Goal: Information Seeking & Learning: Learn about a topic

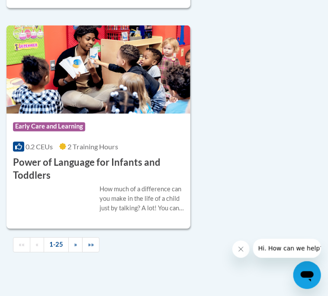
scroll to position [5495, 0]
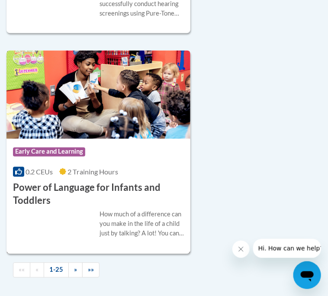
click at [142, 121] on img at bounding box center [98, 95] width 184 height 88
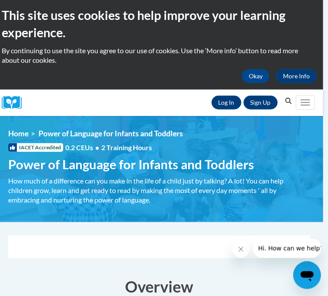
scroll to position [3, 5]
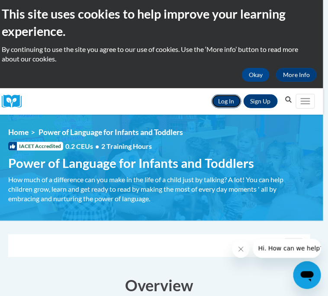
click at [226, 103] on link "Log In" at bounding box center [227, 101] width 30 height 14
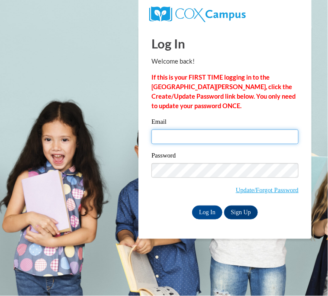
click at [219, 135] on input "Email" at bounding box center [224, 136] width 147 height 15
type input "shaylee.blanton27@buckeyehillscc.net"
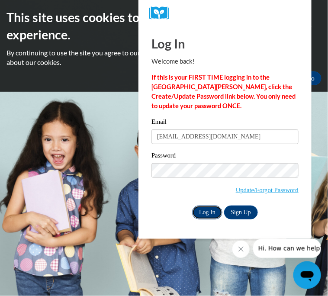
click at [208, 209] on input "Log In" at bounding box center [207, 212] width 30 height 14
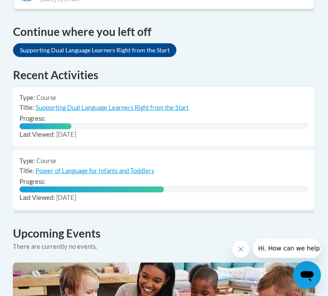
scroll to position [691, 0]
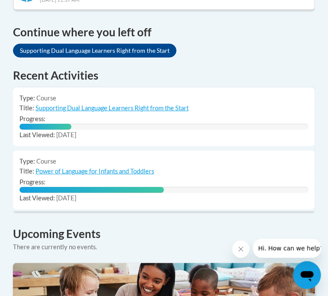
click at [62, 151] on td "Type: Course" at bounding box center [164, 159] width 302 height 16
click at [84, 167] on link "Power of Language for Infants and Toddlers" at bounding box center [94, 170] width 119 height 7
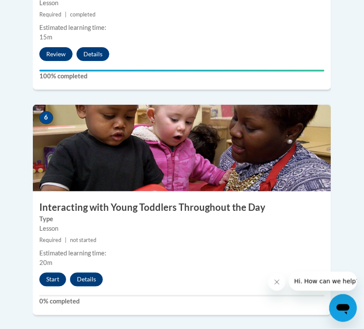
scroll to position [1368, 0]
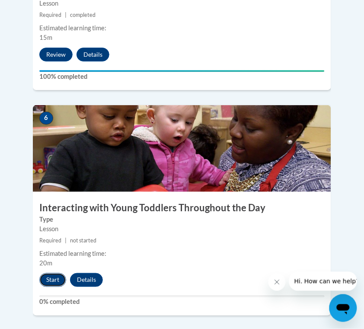
click at [55, 273] on button "Start" at bounding box center [52, 280] width 27 height 14
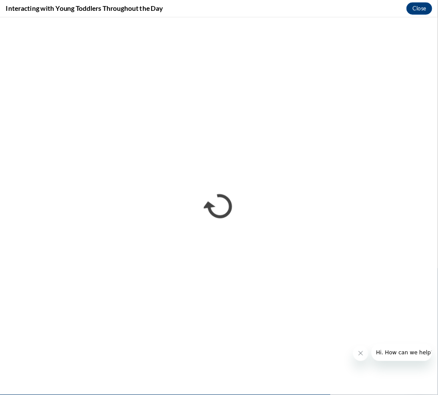
scroll to position [990, 0]
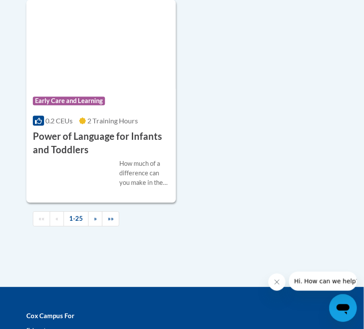
scroll to position [3084, 0]
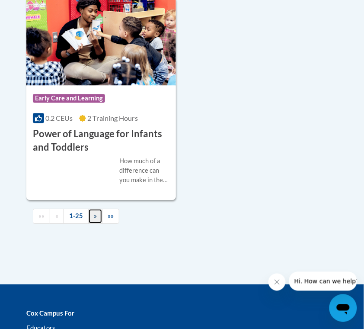
click at [97, 216] on link "»" at bounding box center [95, 216] width 14 height 15
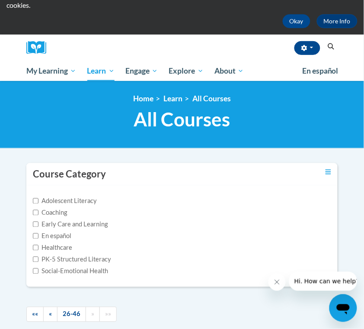
scroll to position [0, 0]
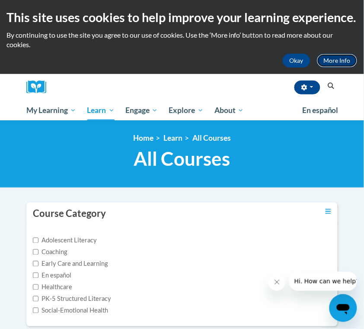
click at [333, 61] on link "More Info" at bounding box center [337, 61] width 41 height 14
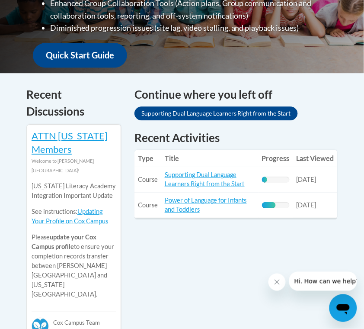
scroll to position [327, 0]
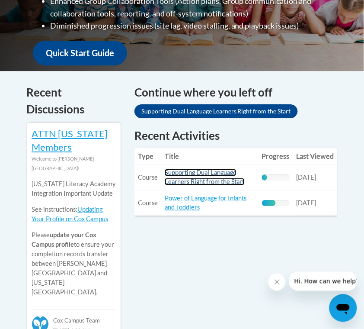
click at [222, 171] on link "Supporting Dual Language Learners Right from the Start" at bounding box center [205, 177] width 80 height 16
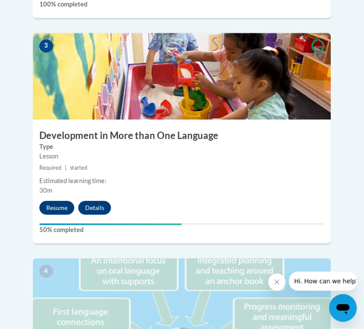
scroll to position [786, 0]
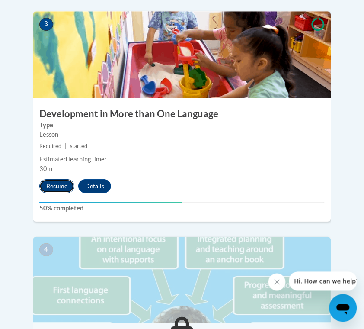
click at [65, 179] on button "Resume" at bounding box center [56, 186] width 35 height 14
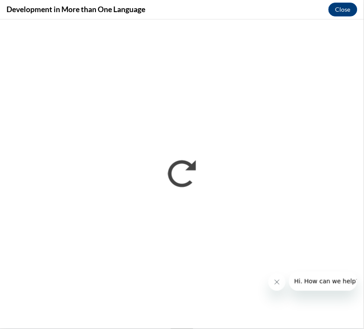
scroll to position [0, 0]
click at [340, 7] on button "Close" at bounding box center [343, 10] width 29 height 14
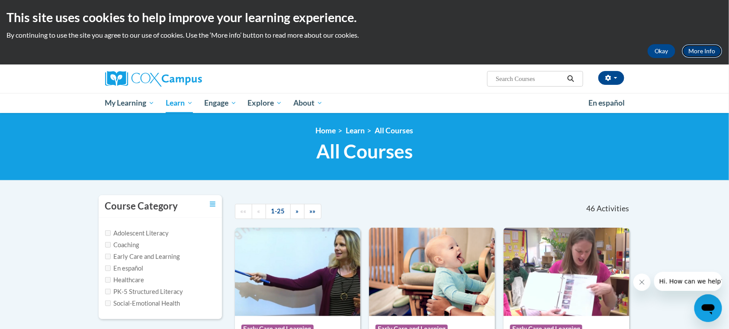
click at [704, 50] on link "More Info" at bounding box center [702, 51] width 41 height 14
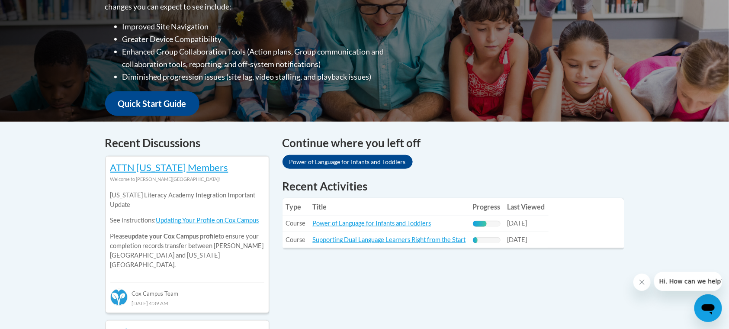
scroll to position [253, 0]
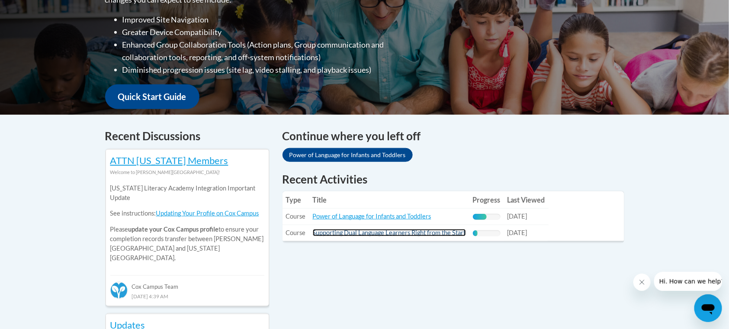
click at [353, 233] on link "Supporting Dual Language Learners Right from the Start" at bounding box center [389, 232] width 153 height 7
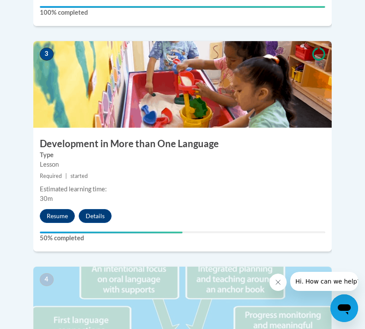
scroll to position [749, 0]
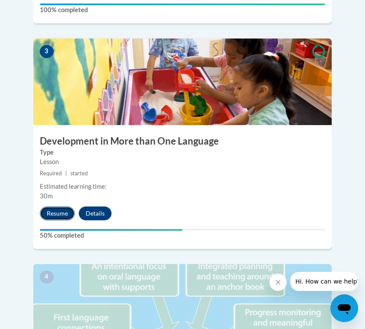
click at [58, 206] on button "Resume" at bounding box center [57, 213] width 35 height 14
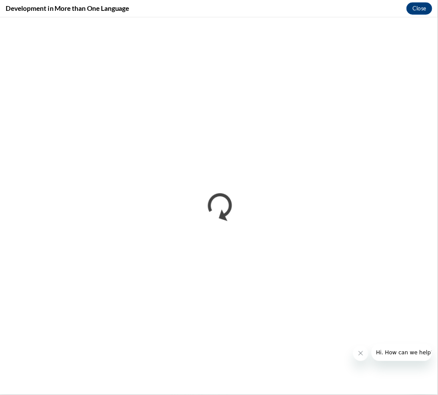
scroll to position [748, 0]
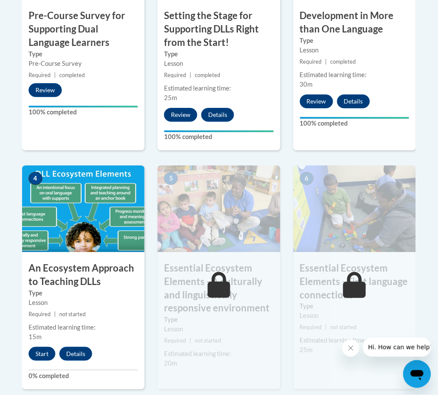
scroll to position [400, 0]
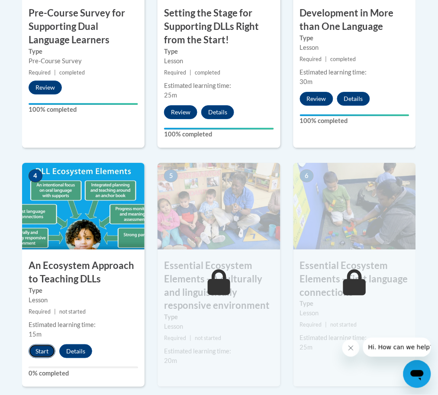
click at [40, 349] on button "Start" at bounding box center [42, 351] width 27 height 14
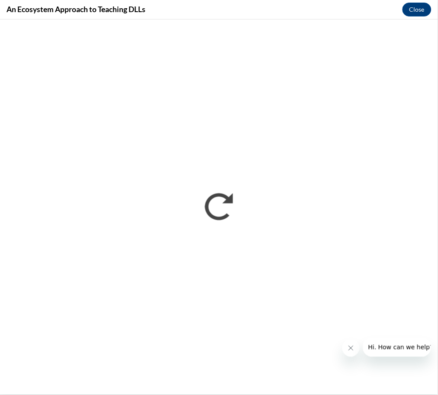
scroll to position [0, 0]
click at [350, 347] on icon "Close message from company" at bounding box center [350, 347] width 4 height 4
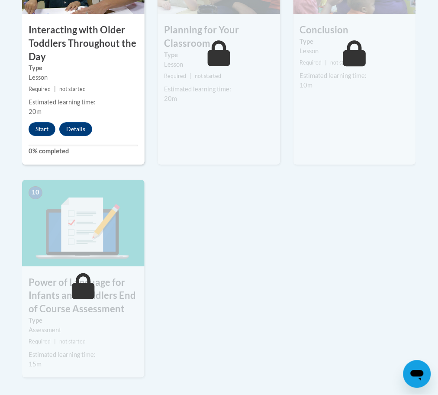
scroll to position [876, 0]
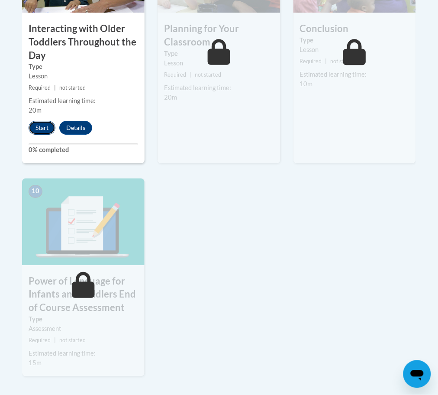
click at [40, 129] on button "Start" at bounding box center [42, 128] width 27 height 14
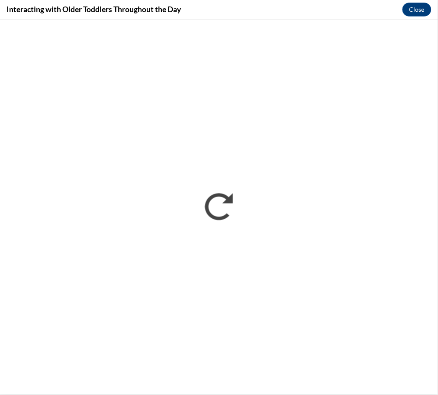
scroll to position [0, 0]
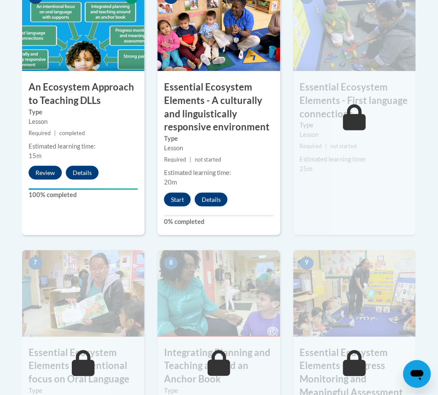
scroll to position [578, 0]
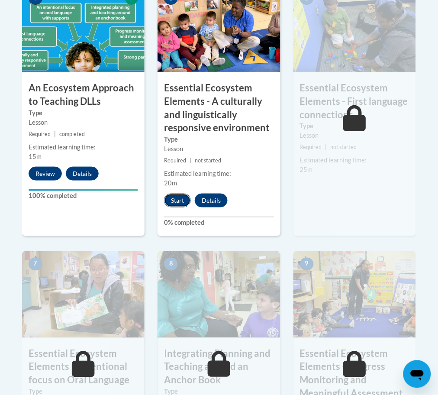
click at [180, 201] on button "Start" at bounding box center [177, 200] width 27 height 14
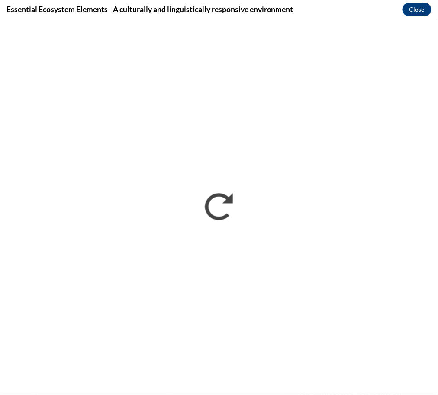
scroll to position [0, 0]
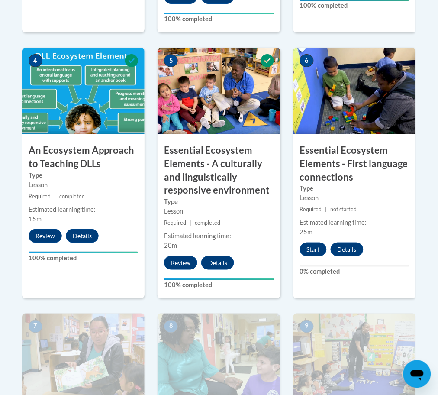
scroll to position [515, 0]
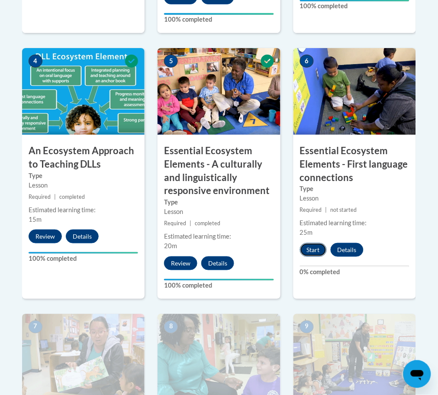
click at [310, 246] on button "Start" at bounding box center [313, 250] width 27 height 14
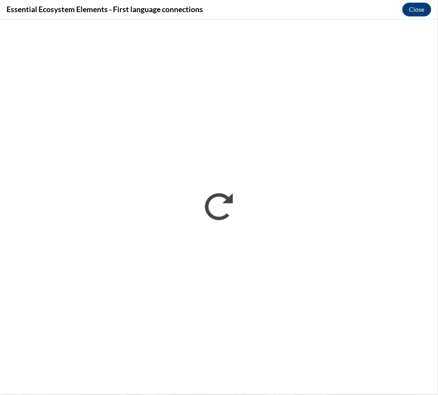
scroll to position [0, 0]
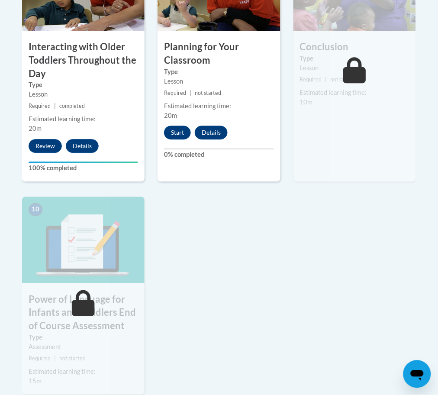
scroll to position [855, 0]
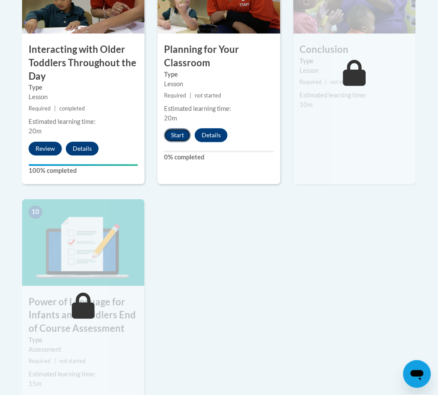
click at [185, 135] on button "Start" at bounding box center [177, 135] width 27 height 14
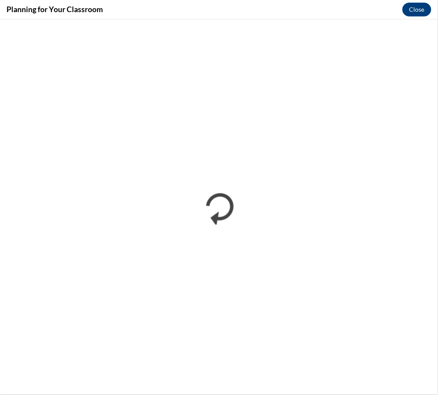
scroll to position [0, 0]
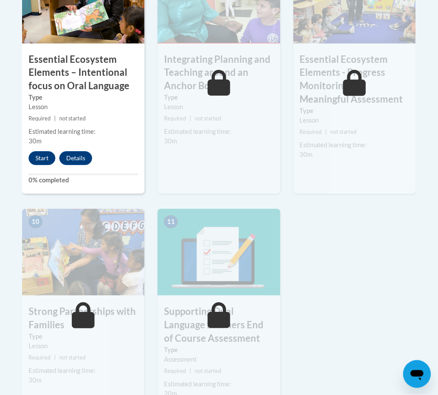
scroll to position [885, 0]
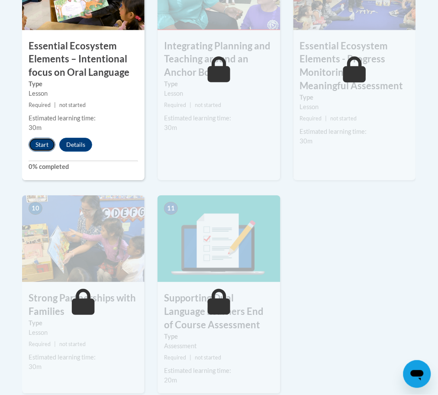
click at [40, 144] on button "Start" at bounding box center [42, 145] width 27 height 14
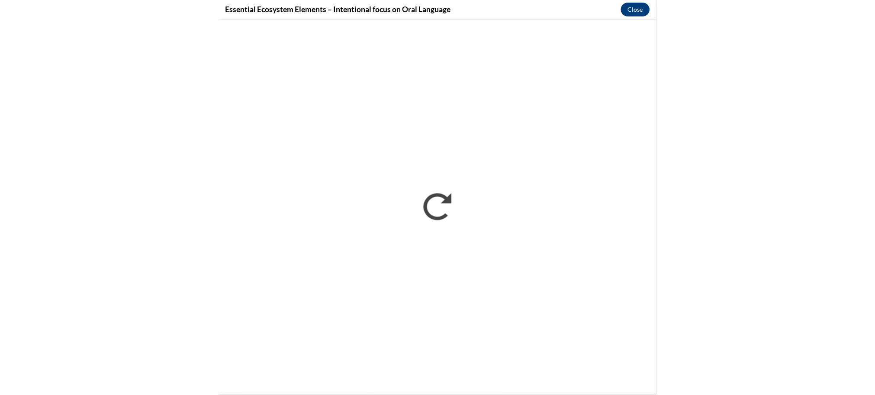
scroll to position [0, 0]
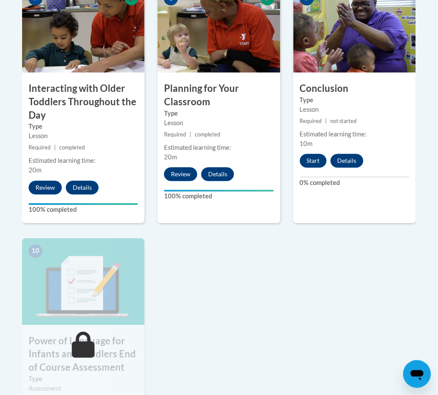
scroll to position [814, 0]
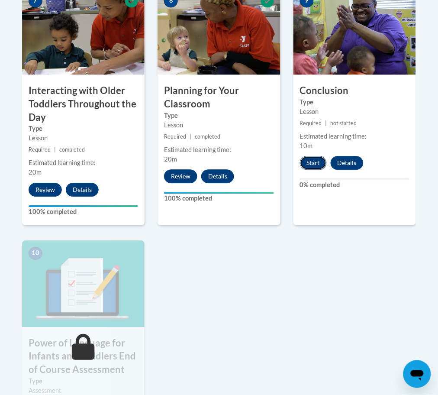
click at [307, 163] on button "Start" at bounding box center [313, 163] width 27 height 14
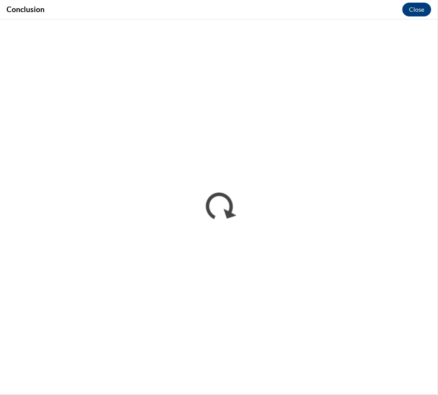
scroll to position [0, 0]
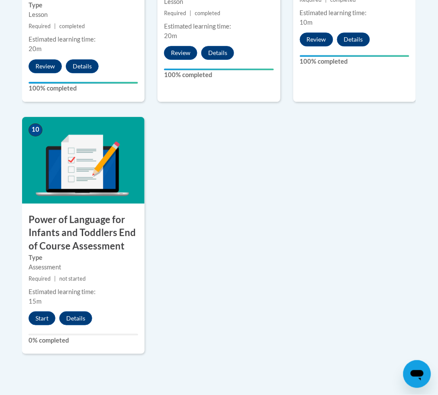
scroll to position [945, 0]
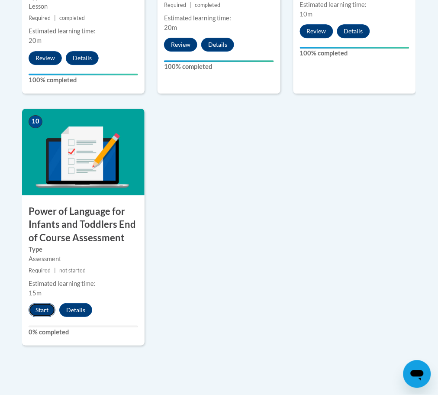
click at [48, 310] on button "Start" at bounding box center [42, 310] width 27 height 14
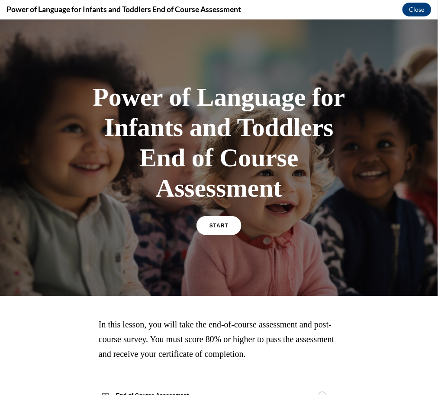
scroll to position [0, 0]
click at [209, 222] on span "START" at bounding box center [219, 225] width 20 height 6
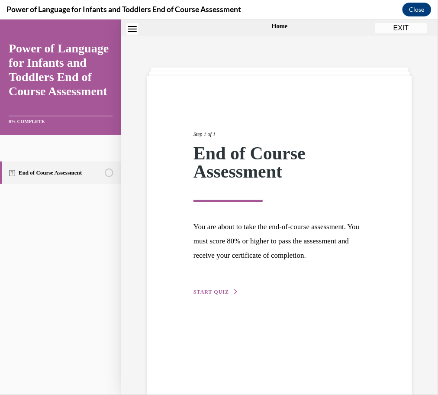
scroll to position [27, 0]
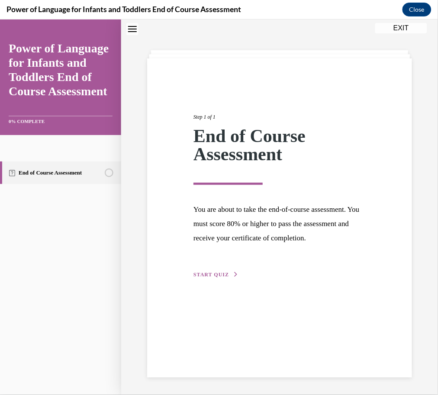
click at [222, 271] on span "START QUIZ" at bounding box center [210, 274] width 35 height 6
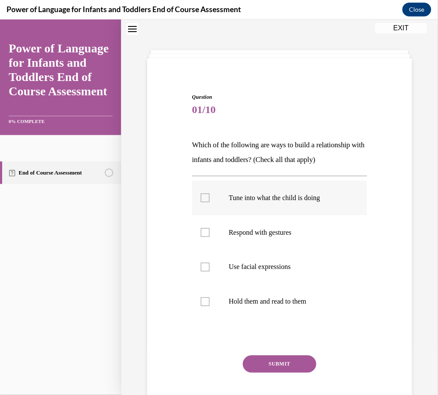
click at [273, 180] on label "Tune into what the child is doing" at bounding box center [279, 197] width 175 height 35
click at [209, 193] on input "Tune into what the child is doing" at bounding box center [205, 197] width 9 height 9
click at [276, 193] on p "Tune into what the child is doing" at bounding box center [287, 197] width 117 height 9
click at [209, 193] on input "Tune into what the child is doing" at bounding box center [205, 197] width 9 height 9
checkbox input "false"
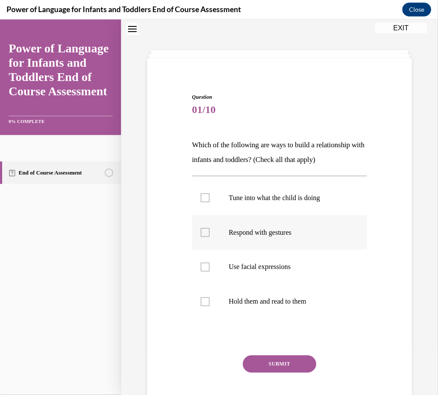
click at [282, 226] on label "Respond with gestures" at bounding box center [279, 232] width 175 height 35
click at [209, 228] on input "Respond with gestures" at bounding box center [205, 232] width 9 height 9
checkbox input "true"
click at [254, 204] on label "Tune into what the child is doing" at bounding box center [279, 197] width 175 height 35
click at [209, 202] on input "Tune into what the child is doing" at bounding box center [205, 197] width 9 height 9
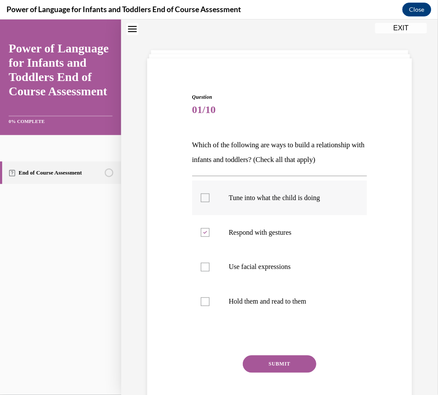
checkbox input "true"
click at [265, 266] on p "Use facial expressions" at bounding box center [287, 266] width 117 height 9
click at [209, 266] on input "Use facial expressions" at bounding box center [205, 266] width 9 height 9
checkbox input "true"
click at [273, 300] on p "Hold them and read to them" at bounding box center [287, 301] width 117 height 9
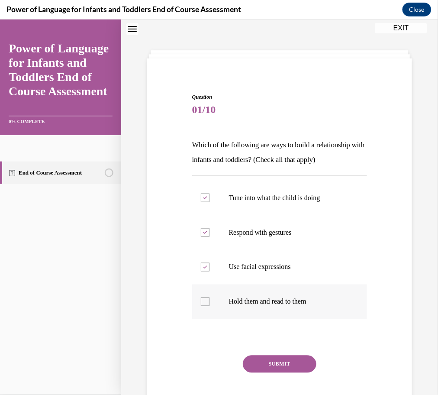
click at [209, 300] on input "Hold them and read to them" at bounding box center [205, 301] width 9 height 9
checkbox input "true"
click at [295, 366] on button "SUBMIT" at bounding box center [280, 363] width 74 height 17
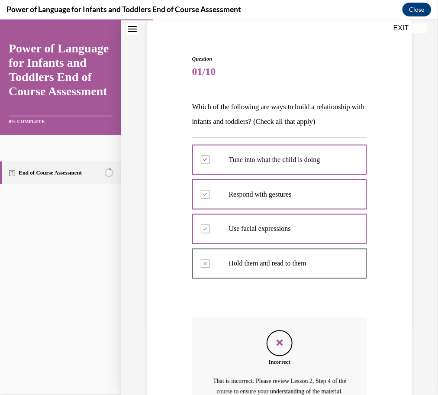
scroll to position [166, 0]
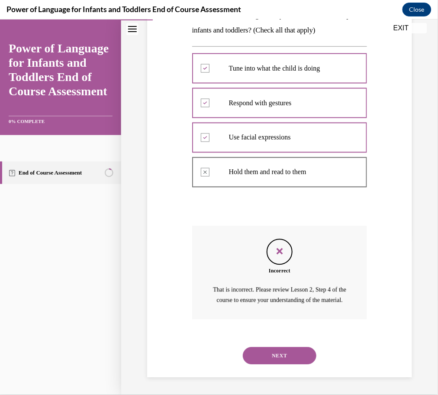
click at [285, 353] on button "NEXT" at bounding box center [280, 355] width 74 height 17
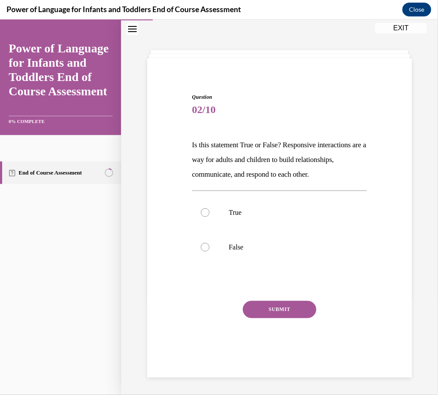
scroll to position [27, 0]
click at [259, 221] on label "True" at bounding box center [279, 212] width 175 height 35
click at [209, 216] on input "True" at bounding box center [205, 212] width 9 height 9
radio input "true"
click at [295, 309] on button "SUBMIT" at bounding box center [280, 308] width 74 height 17
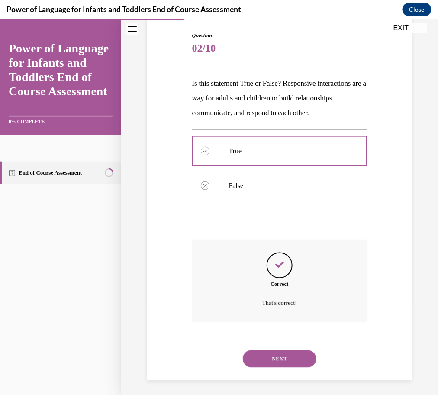
scroll to position [91, 0]
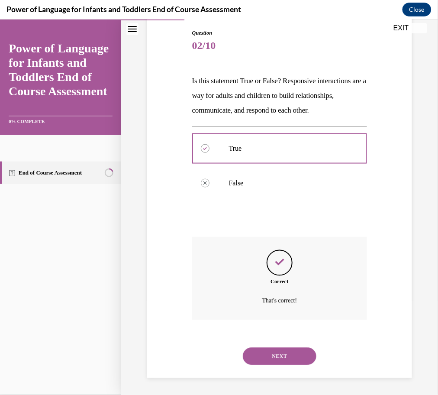
click at [295, 357] on button "NEXT" at bounding box center [280, 355] width 74 height 17
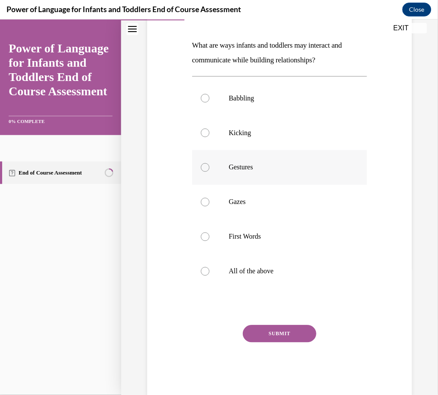
scroll to position [131, 0]
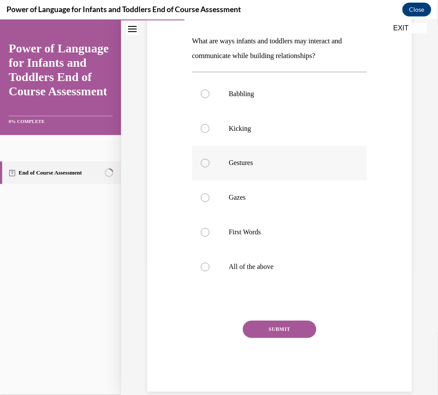
click at [318, 168] on label "Gestures" at bounding box center [279, 162] width 175 height 35
click at [209, 167] on input "Gestures" at bounding box center [205, 162] width 9 height 9
radio input "true"
click at [295, 331] on button "SUBMIT" at bounding box center [280, 328] width 74 height 17
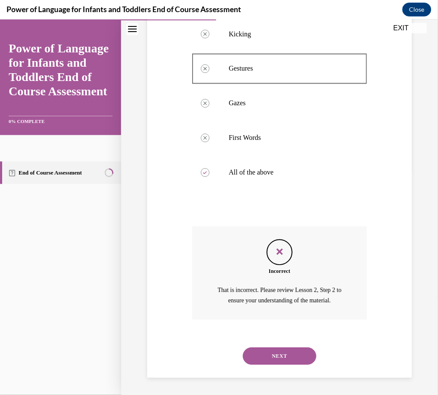
scroll to position [215, 0]
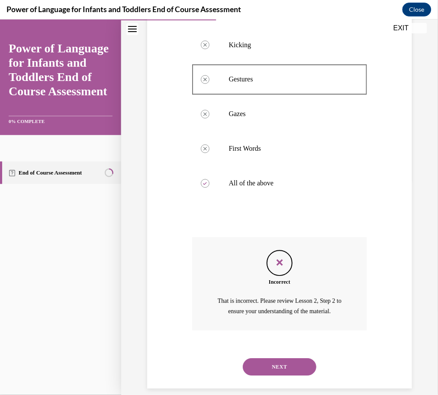
click at [297, 358] on button "NEXT" at bounding box center [280, 366] width 74 height 17
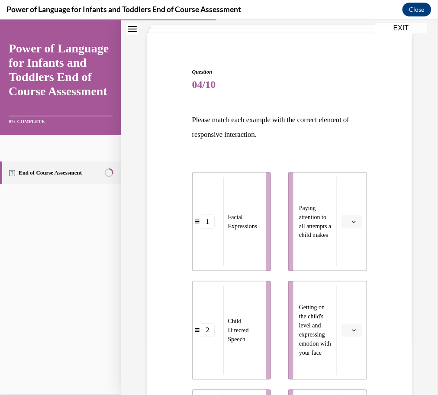
scroll to position [53, 0]
click at [408, 29] on button "EXIT" at bounding box center [401, 27] width 52 height 10
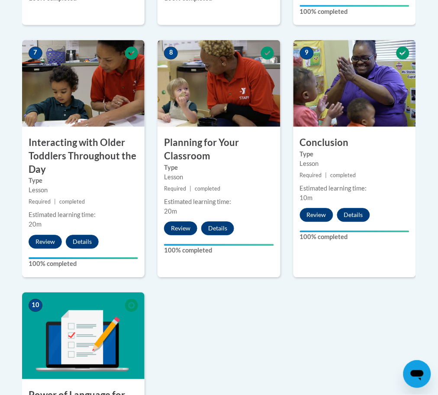
scroll to position [744, 0]
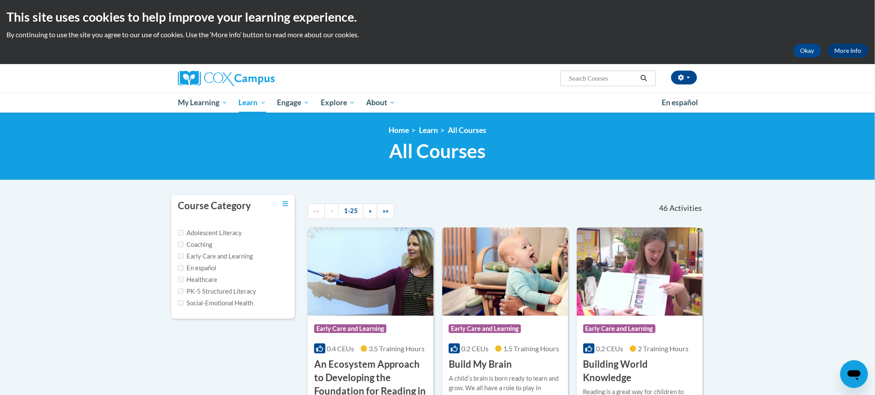
scroll to position [2, 0]
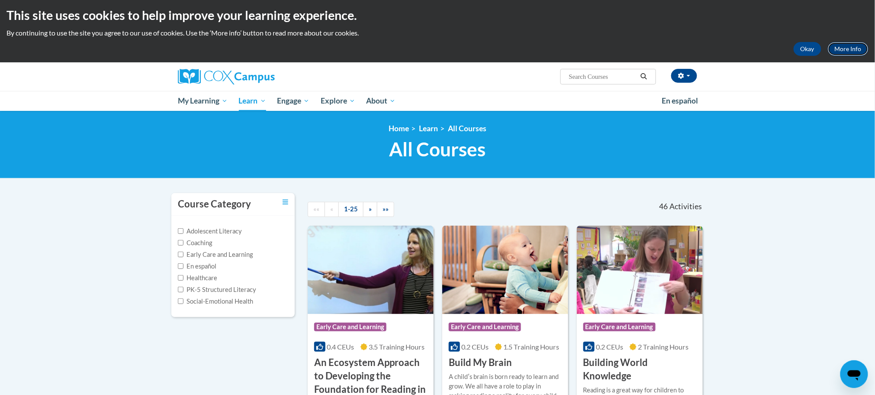
click at [856, 49] on link "More Info" at bounding box center [848, 49] width 41 height 14
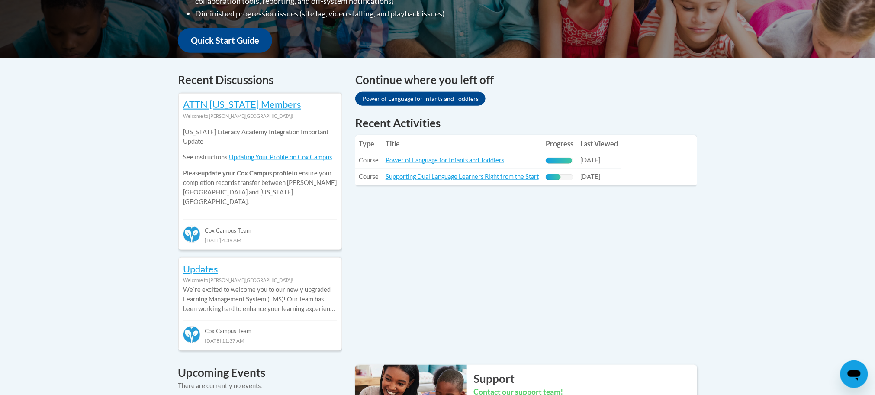
scroll to position [313, 0]
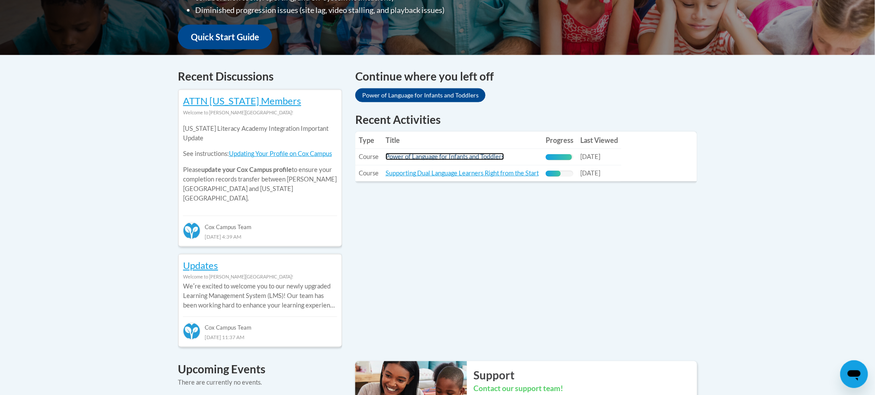
click at [478, 154] on link "Power of Language for Infants and Toddlers" at bounding box center [444, 156] width 119 height 7
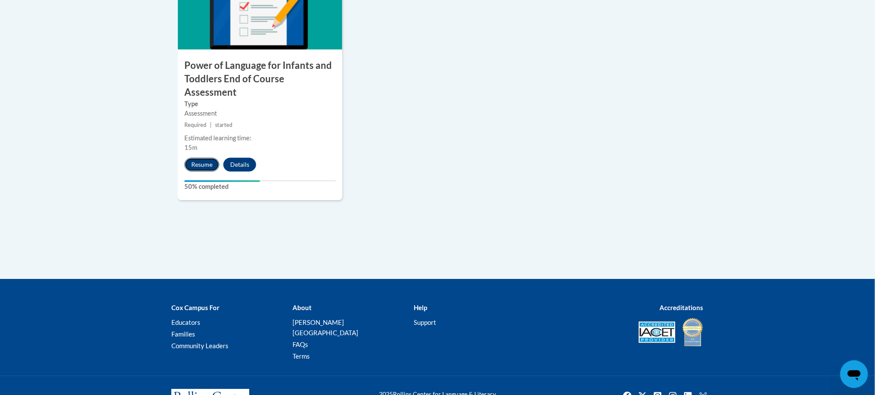
click at [204, 157] on button "Resume" at bounding box center [201, 164] width 35 height 14
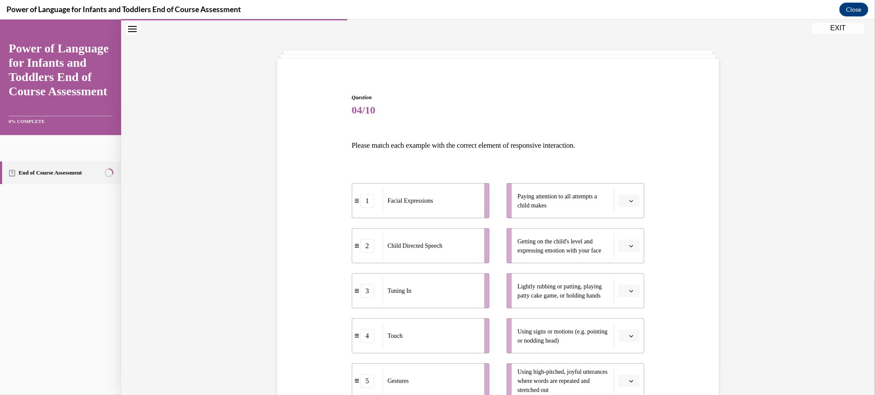
scroll to position [50, 0]
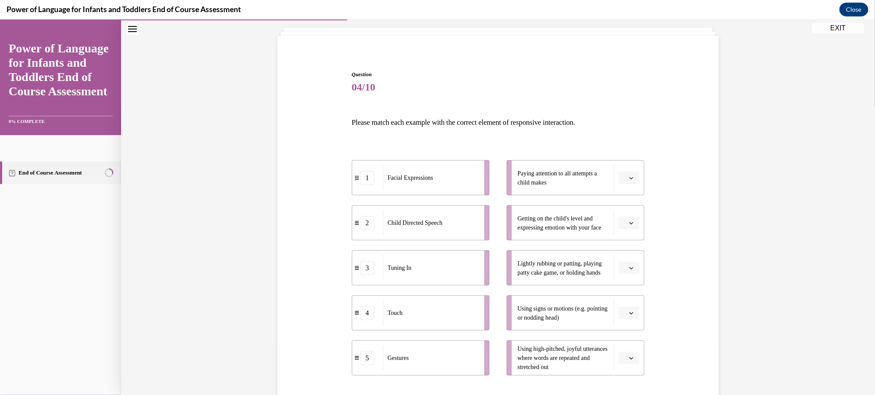
click at [632, 176] on icon "button" at bounding box center [631, 177] width 4 height 4
click at [632, 176] on icon "button" at bounding box center [631, 177] width 4 height 5
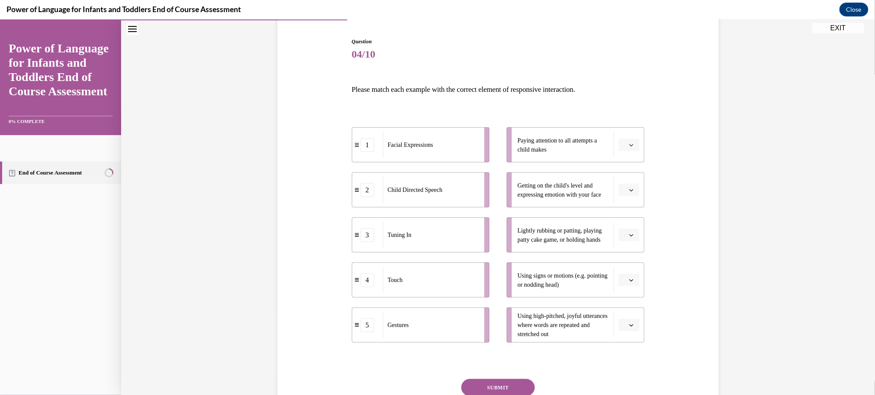
scroll to position [84, 0]
drag, startPoint x: 594, startPoint y: 145, endPoint x: 568, endPoint y: 148, distance: 26.1
click at [568, 148] on span "Paying attention to all attempts a child makes" at bounding box center [563, 143] width 92 height 18
click at [629, 142] on icon "button" at bounding box center [631, 143] width 4 height 4
click at [634, 208] on div "3" at bounding box center [628, 213] width 22 height 17
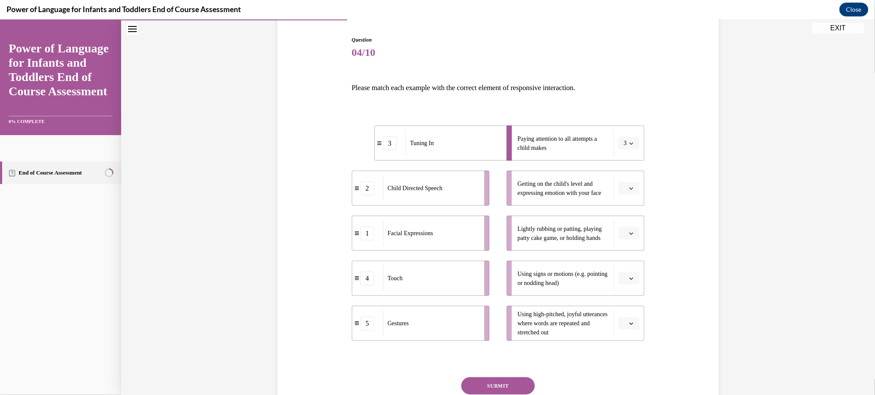
click at [626, 186] on span "Please select an option" at bounding box center [624, 187] width 3 height 9
click at [628, 219] on div "1" at bounding box center [628, 223] width 22 height 17
click at [629, 231] on icon "button" at bounding box center [631, 233] width 4 height 4
click at [631, 314] on div "4" at bounding box center [628, 320] width 22 height 17
click at [629, 284] on li "Using signs or motions (e.g. pointing or nodding head)" at bounding box center [576, 277] width 138 height 35
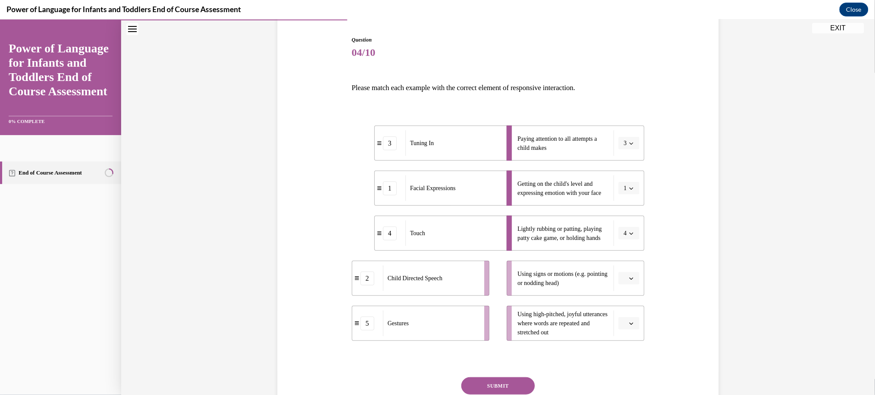
click at [633, 276] on icon "button" at bounding box center [631, 278] width 4 height 4
click at [633, 276] on icon "button" at bounding box center [631, 277] width 4 height 5
click at [633, 276] on icon "button" at bounding box center [631, 278] width 4 height 4
click at [622, 319] on button "button" at bounding box center [628, 322] width 21 height 13
click at [632, 249] on div "2" at bounding box center [628, 250] width 22 height 17
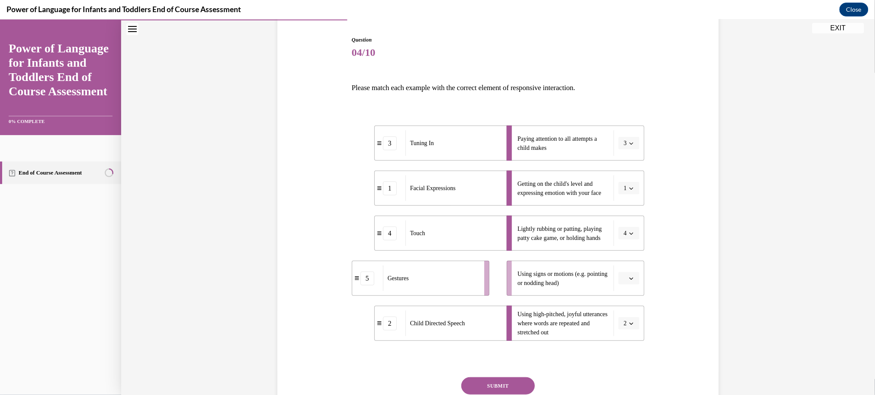
click at [629, 278] on icon "button" at bounding box center [631, 278] width 4 height 4
click at [621, 256] on div "5" at bounding box center [628, 257] width 22 height 17
click at [523, 382] on button "SUBMIT" at bounding box center [498, 384] width 74 height 17
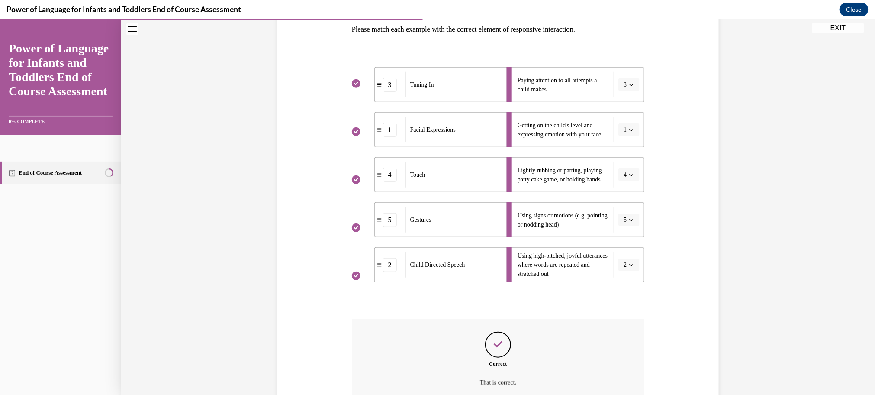
scroll to position [224, 0]
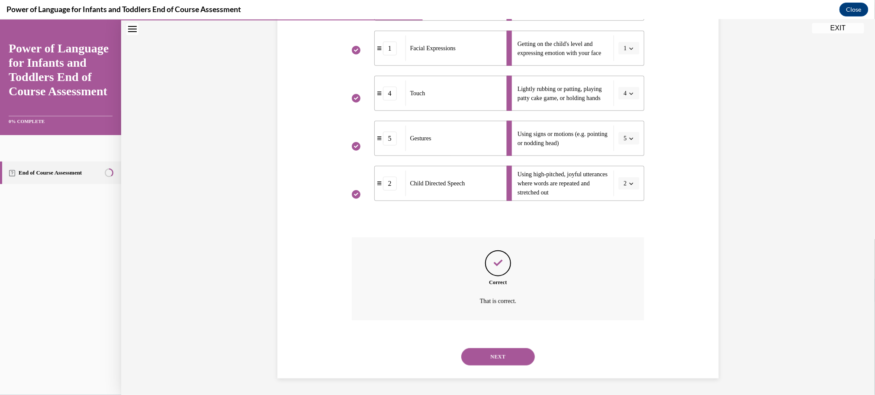
click at [509, 365] on div "NEXT" at bounding box center [498, 356] width 293 height 35
click at [502, 360] on button "NEXT" at bounding box center [498, 355] width 74 height 17
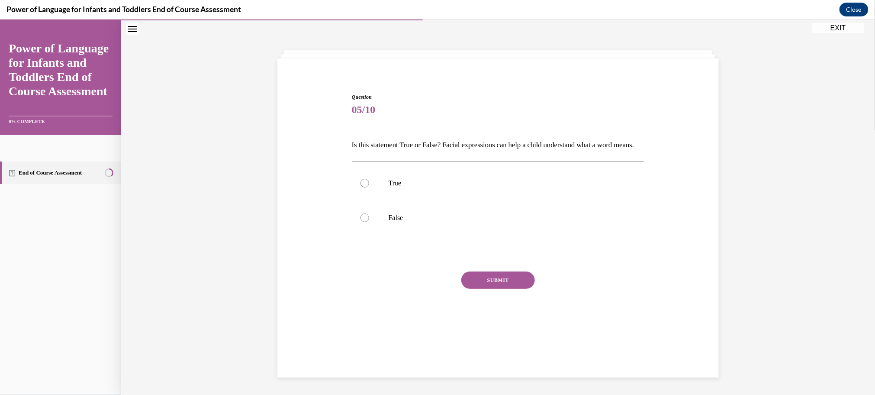
scroll to position [27, 0]
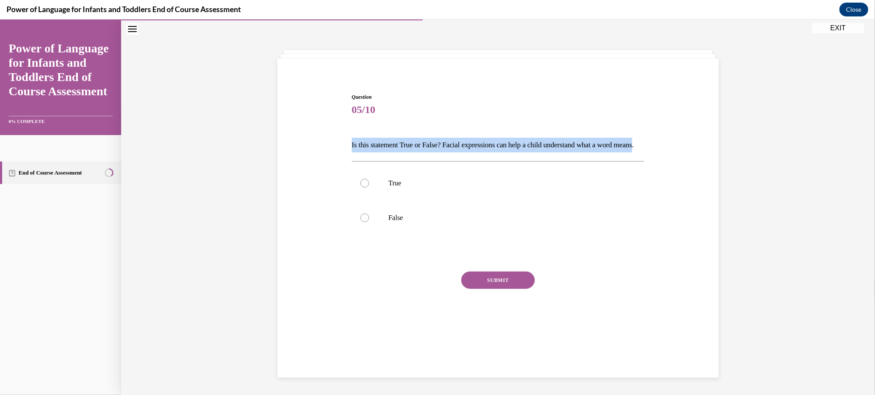
drag, startPoint x: 372, startPoint y: 157, endPoint x: 345, endPoint y: 143, distance: 30.2
click at [345, 143] on div "Question 05/10 Is this statement True or False? Facial expressions can help a c…" at bounding box center [498, 204] width 446 height 275
copy p "Is this statement True or False? Facial expressions can help a child understand…"
click at [431, 187] on p "True" at bounding box center [505, 182] width 234 height 9
click at [369, 187] on input "True" at bounding box center [364, 182] width 9 height 9
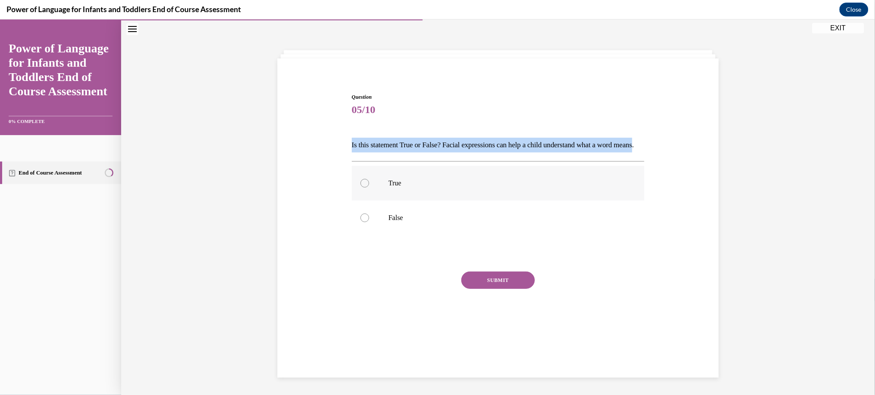
radio input "true"
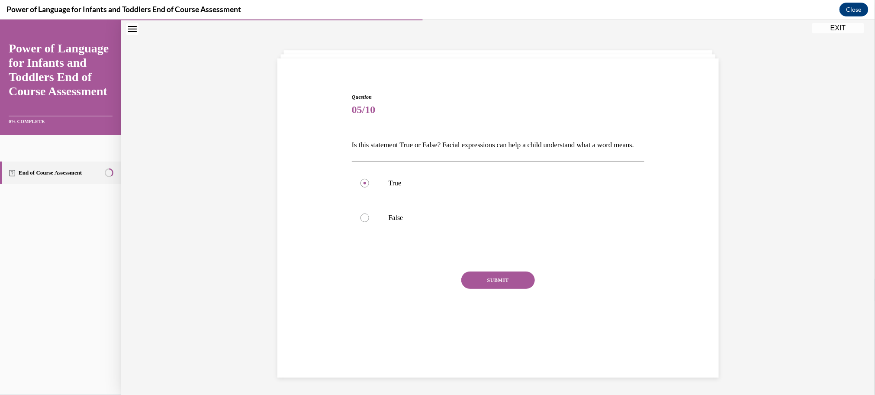
click at [510, 288] on button "SUBMIT" at bounding box center [498, 279] width 74 height 17
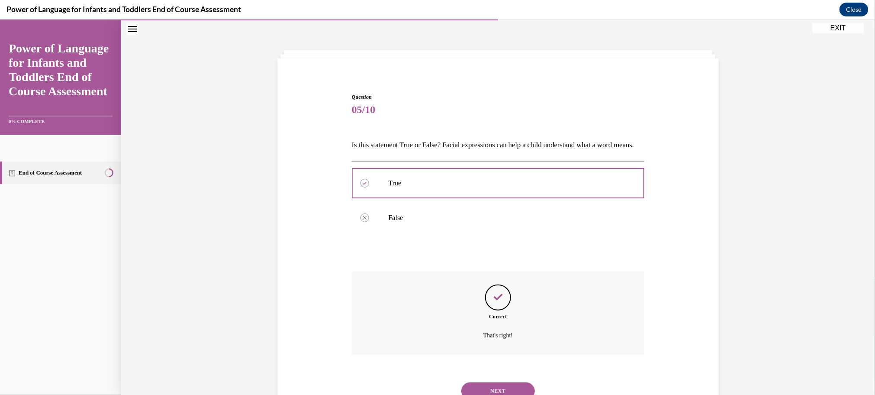
scroll to position [77, 0]
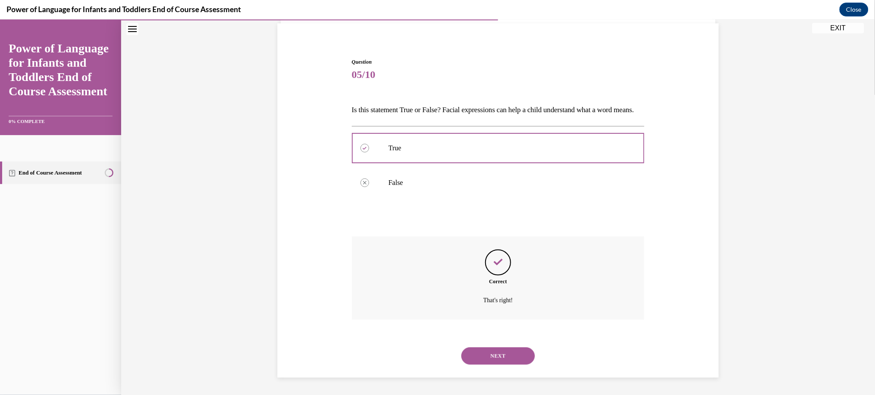
click at [521, 353] on button "NEXT" at bounding box center [498, 355] width 74 height 17
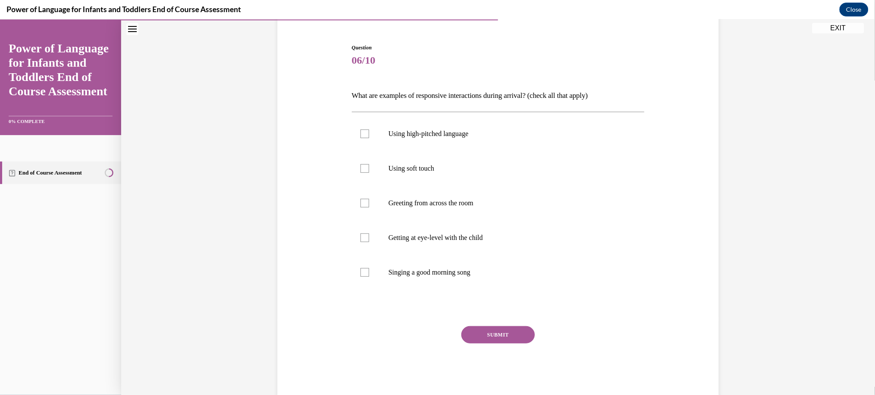
scroll to position [45, 0]
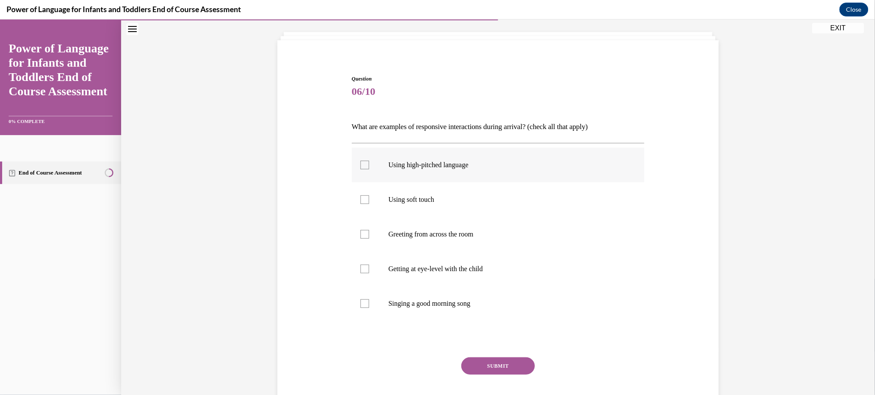
click at [466, 161] on p "Using high-pitched language" at bounding box center [505, 164] width 234 height 9
click at [369, 161] on input "Using high-pitched language" at bounding box center [364, 164] width 9 height 9
checkbox input "true"
click at [459, 203] on p "Using soft touch" at bounding box center [505, 199] width 234 height 9
click at [369, 203] on input "Using soft touch" at bounding box center [364, 199] width 9 height 9
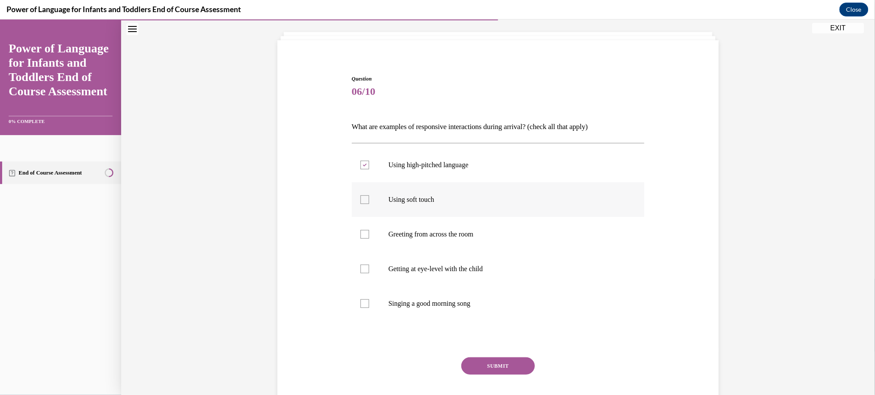
checkbox input "true"
click at [463, 310] on label "Singing a good morning song" at bounding box center [498, 303] width 293 height 35
click at [369, 307] on input "Singing a good morning song" at bounding box center [364, 302] width 9 height 9
checkbox input "true"
click at [462, 267] on p "Getting at eye-level with the child" at bounding box center [505, 268] width 234 height 9
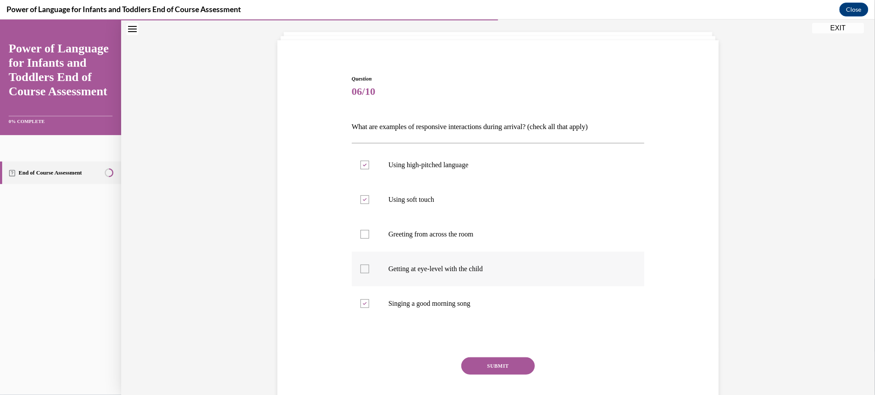
click at [369, 267] on input "Getting at eye-level with the child" at bounding box center [364, 268] width 9 height 9
checkbox input "true"
click at [499, 362] on button "SUBMIT" at bounding box center [498, 364] width 74 height 17
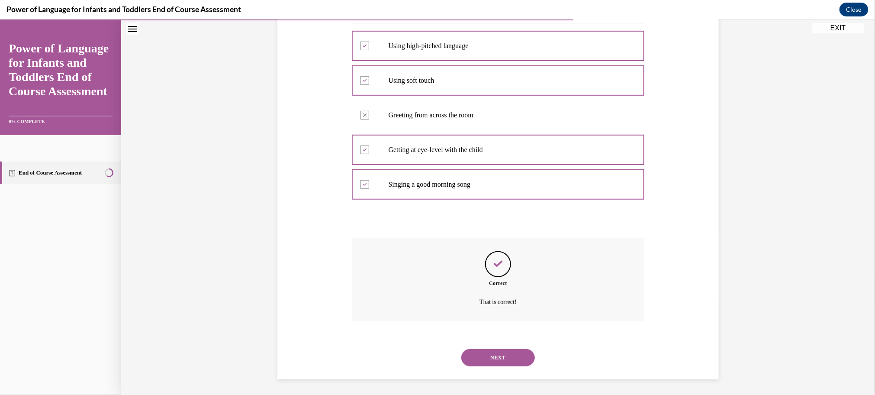
scroll to position [166, 0]
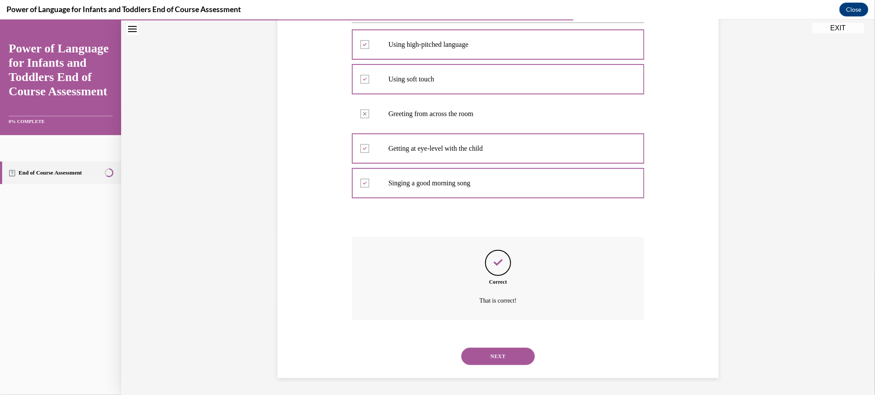
click at [495, 356] on button "NEXT" at bounding box center [498, 355] width 74 height 17
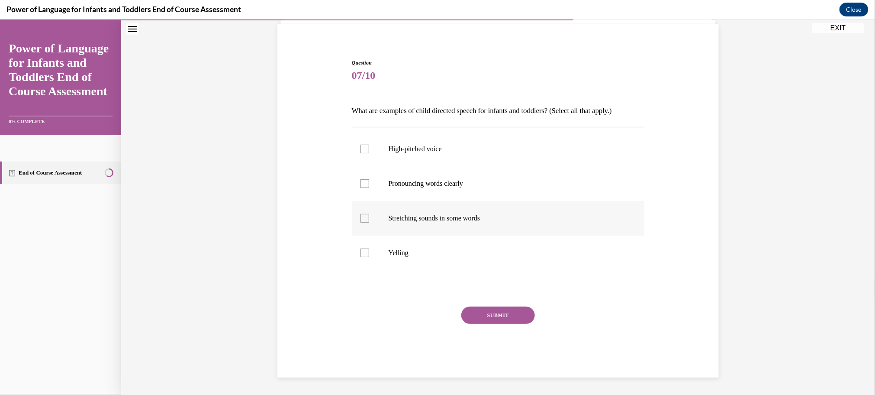
click at [470, 222] on label "Stretching sounds in some words" at bounding box center [498, 217] width 293 height 35
click at [369, 222] on input "Stretching sounds in some words" at bounding box center [364, 217] width 9 height 9
checkbox input "true"
click at [421, 141] on label "High-pitched voice" at bounding box center [498, 148] width 293 height 35
click at [369, 144] on input "High-pitched voice" at bounding box center [364, 148] width 9 height 9
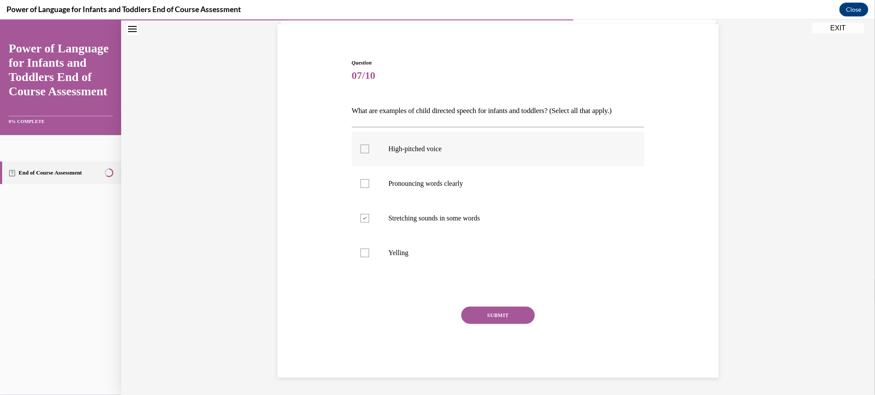
checkbox input "true"
click at [493, 315] on button "SUBMIT" at bounding box center [498, 314] width 74 height 17
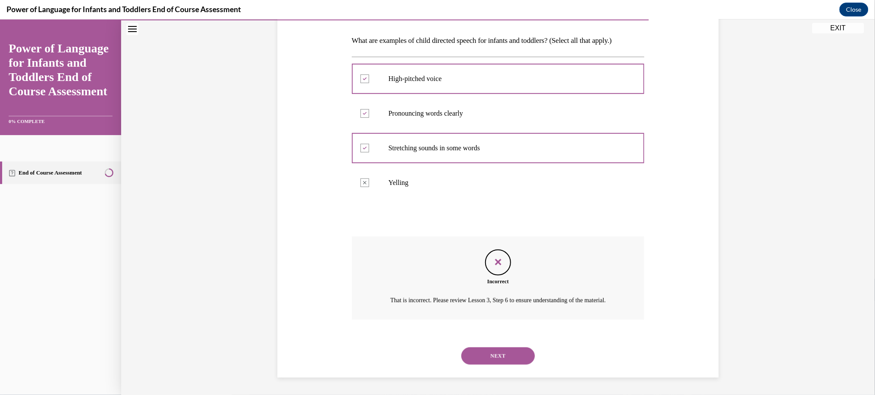
scroll to position [141, 0]
click at [508, 357] on button "NEXT" at bounding box center [498, 355] width 74 height 17
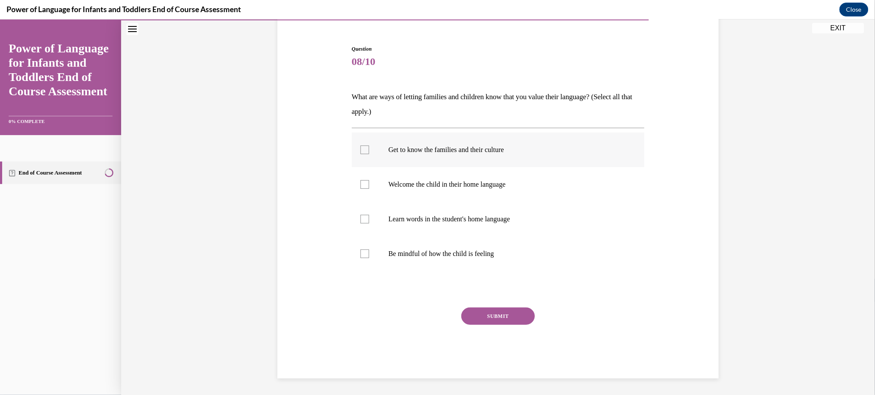
click at [436, 155] on label "Get to know the families and their culture" at bounding box center [498, 149] width 293 height 35
click at [369, 154] on input "Get to know the families and their culture" at bounding box center [364, 149] width 9 height 9
checkbox input "true"
click at [448, 182] on p "Welcome the child in their home language" at bounding box center [505, 184] width 234 height 9
click at [369, 182] on input "Welcome the child in their home language" at bounding box center [364, 184] width 9 height 9
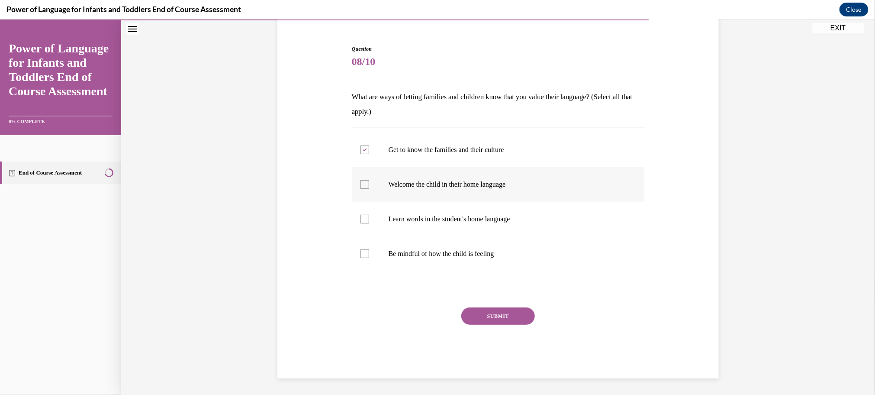
checkbox input "true"
click at [452, 208] on label "Learn words in the student's home language" at bounding box center [498, 218] width 293 height 35
click at [369, 214] on input "Learn words in the student's home language" at bounding box center [364, 218] width 9 height 9
checkbox input "true"
click at [497, 310] on button "SUBMIT" at bounding box center [498, 315] width 74 height 17
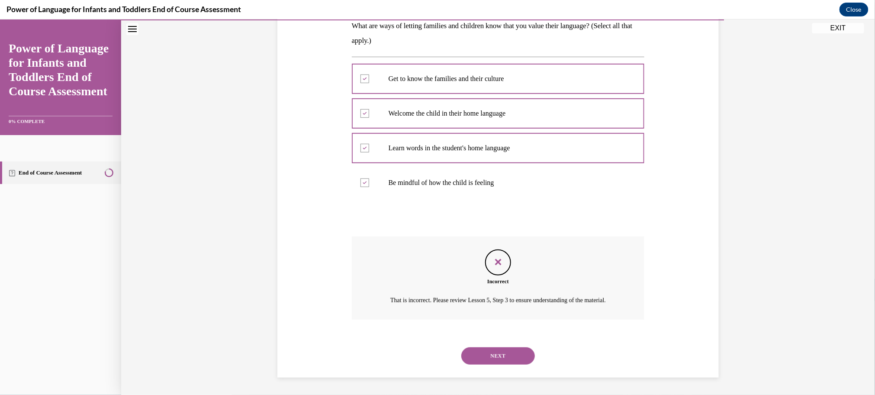
scroll to position [156, 0]
click at [510, 350] on button "NEXT" at bounding box center [498, 355] width 74 height 17
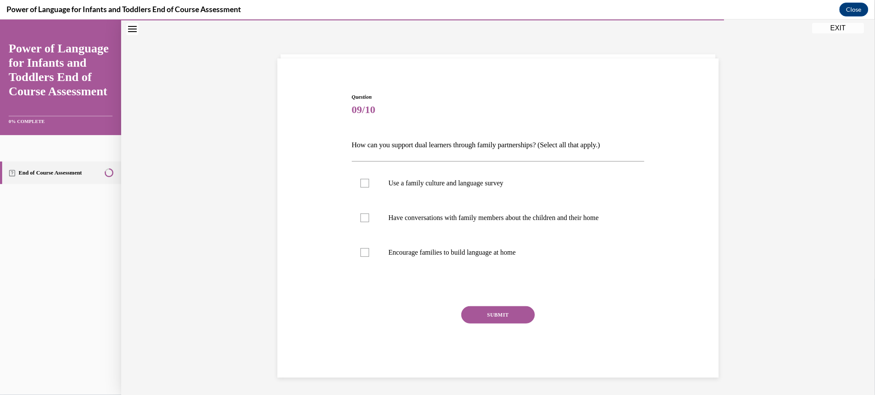
scroll to position [27, 0]
click at [450, 250] on p "Encourage families to build language at home" at bounding box center [505, 251] width 234 height 9
click at [369, 250] on input "Encourage families to build language at home" at bounding box center [364, 251] width 9 height 9
click at [449, 250] on p "Encourage families to build language at home" at bounding box center [505, 251] width 234 height 9
click at [369, 250] on input "Encourage families to build language at home" at bounding box center [364, 251] width 9 height 9
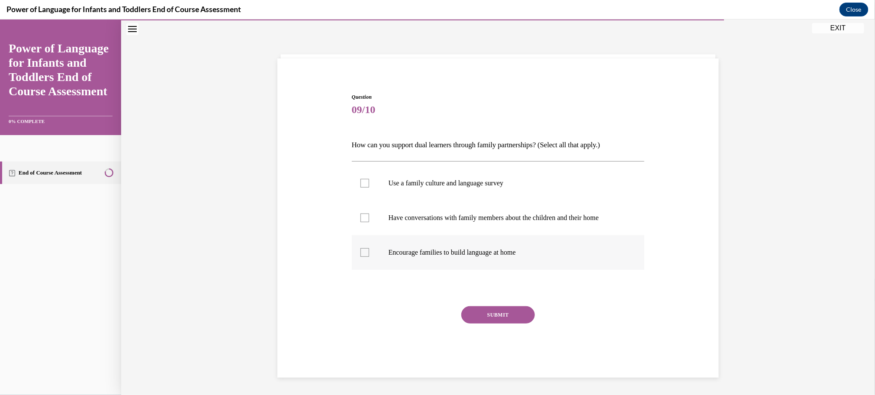
click at [449, 250] on p "Encourage families to build language at home" at bounding box center [505, 251] width 234 height 9
click at [369, 250] on input "Encourage families to build language at home" at bounding box center [364, 251] width 9 height 9
checkbox input "true"
click at [475, 186] on p "Use a family culture and language survey" at bounding box center [505, 182] width 234 height 9
click at [369, 186] on input "Use a family culture and language survey" at bounding box center [364, 182] width 9 height 9
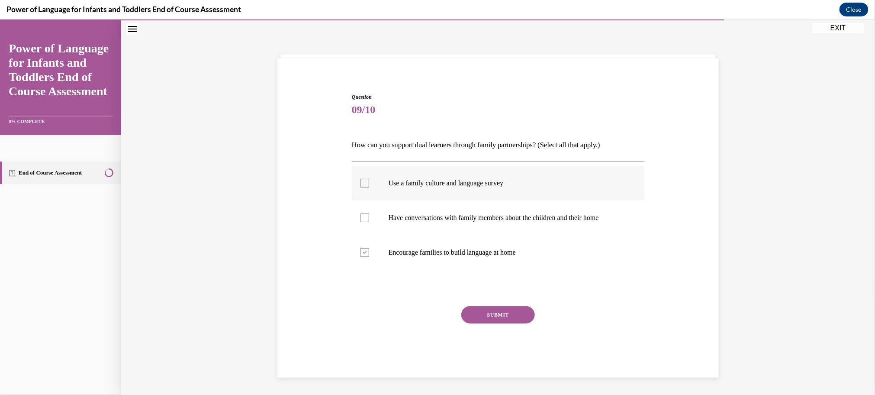
checkbox input "true"
click at [506, 317] on button "SUBMIT" at bounding box center [498, 313] width 74 height 17
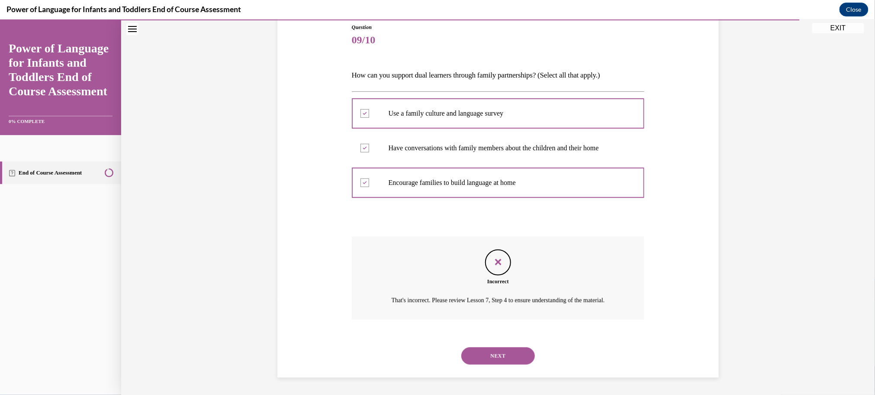
scroll to position [107, 0]
click at [517, 361] on button "NEXT" at bounding box center [498, 355] width 74 height 17
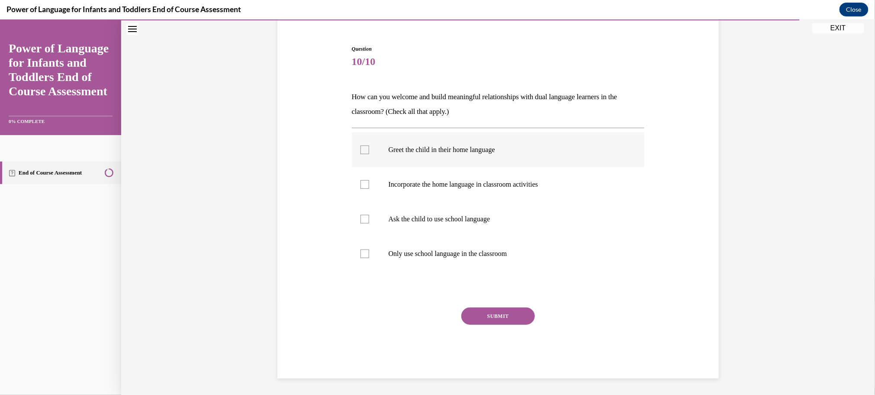
click at [511, 160] on label "Greet the child in their home language" at bounding box center [498, 149] width 293 height 35
click at [369, 154] on input "Greet the child in their home language" at bounding box center [364, 149] width 9 height 9
checkbox input "true"
click at [521, 185] on p "Incorporate the home language in classroom activities" at bounding box center [505, 184] width 234 height 9
click at [369, 185] on input "Incorporate the home language in classroom activities" at bounding box center [364, 184] width 9 height 9
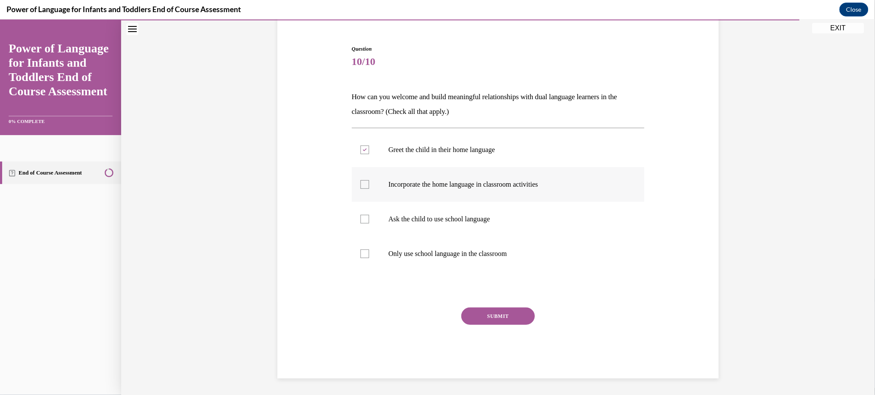
checkbox input "true"
click at [517, 311] on button "SUBMIT" at bounding box center [498, 315] width 74 height 17
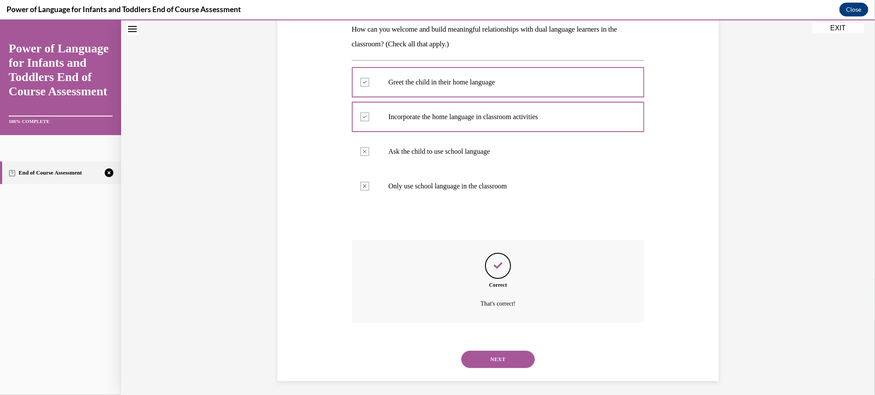
scroll to position [146, 0]
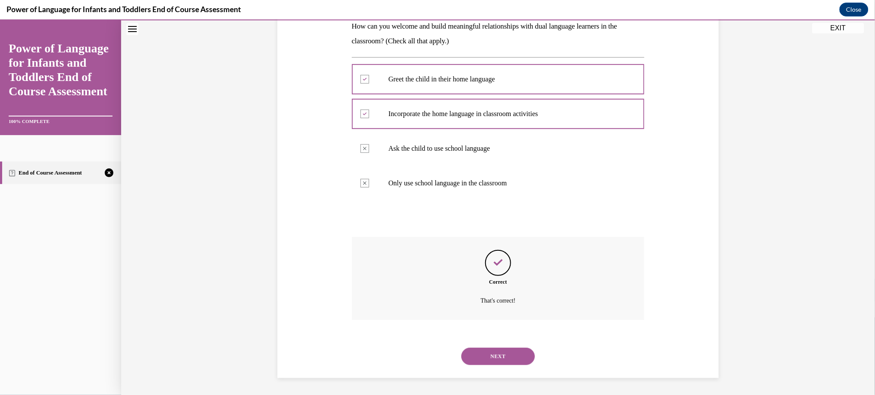
click at [522, 350] on button "NEXT" at bounding box center [498, 355] width 74 height 17
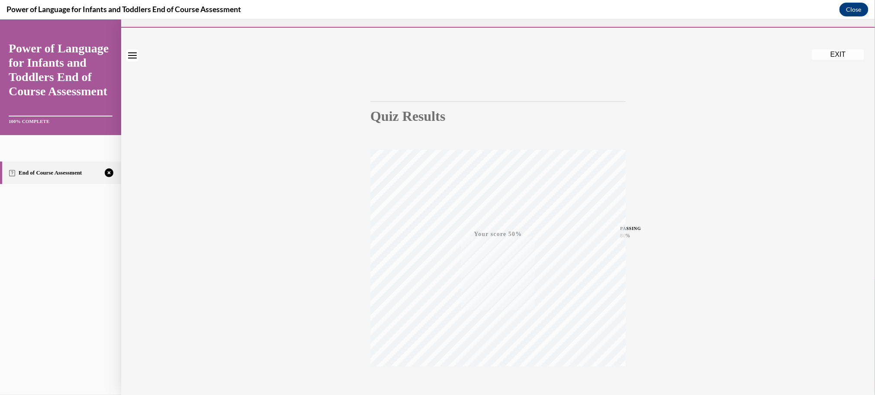
scroll to position [0, 0]
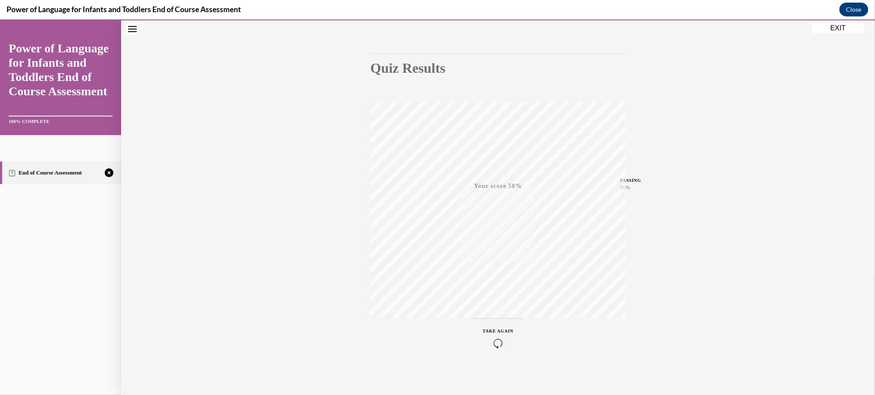
click at [501, 338] on icon "button" at bounding box center [498, 343] width 31 height 10
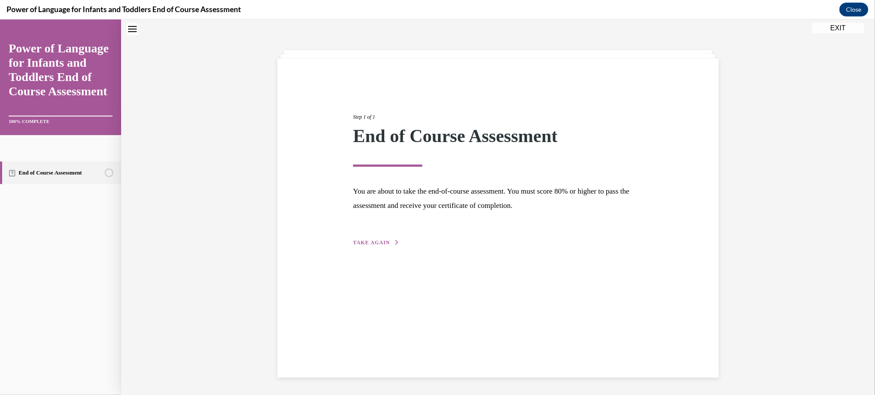
scroll to position [27, 0]
click at [389, 238] on button "TAKE AGAIN" at bounding box center [376, 242] width 46 height 8
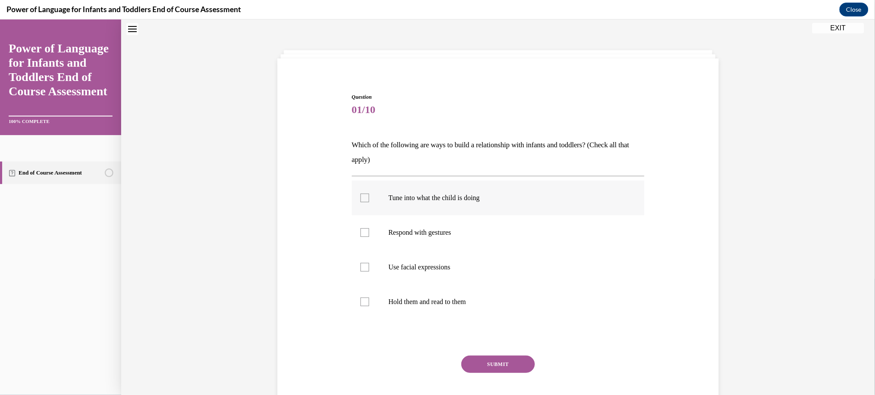
click at [372, 203] on label "Tune into what the child is doing" at bounding box center [498, 197] width 293 height 35
click at [369, 202] on input "Tune into what the child is doing" at bounding box center [364, 197] width 9 height 9
checkbox input "true"
click at [376, 229] on label "Respond with gestures" at bounding box center [498, 232] width 293 height 35
click at [369, 229] on input "Respond with gestures" at bounding box center [364, 232] width 9 height 9
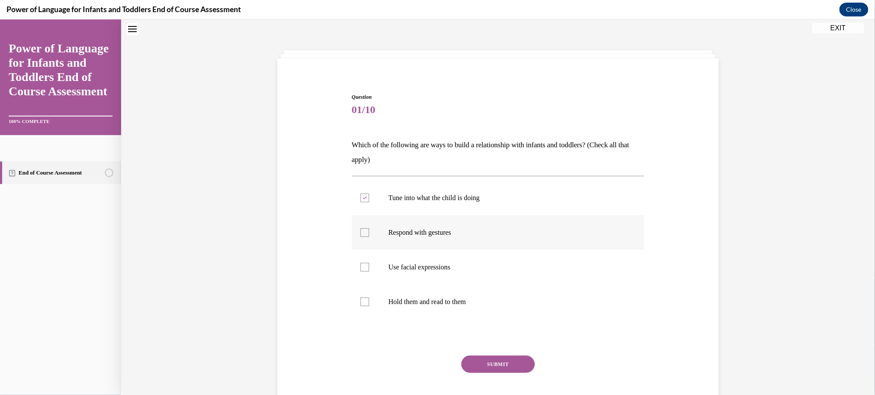
checkbox input "true"
click at [414, 263] on p "Use facial expressions" at bounding box center [505, 266] width 234 height 9
click at [369, 263] on input "Use facial expressions" at bounding box center [364, 266] width 9 height 9
checkbox input "true"
click at [493, 360] on button "SUBMIT" at bounding box center [498, 363] width 74 height 17
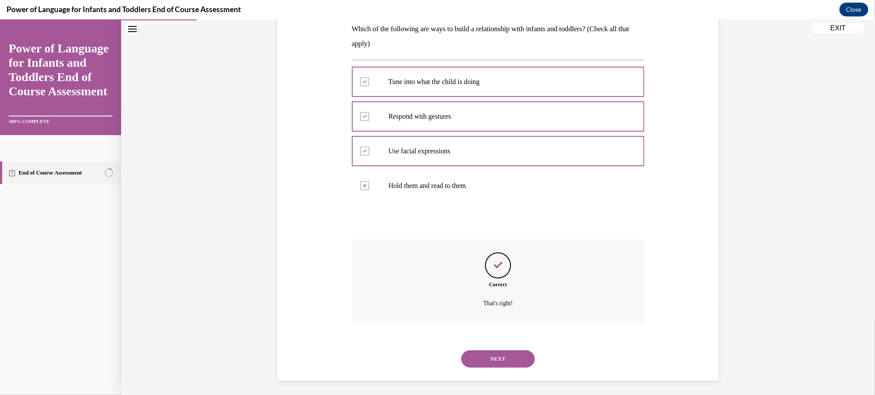
scroll to position [146, 0]
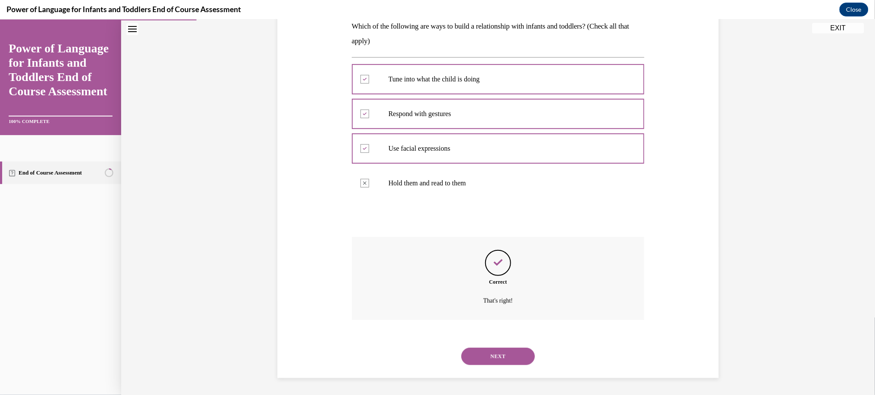
click at [494, 359] on button "NEXT" at bounding box center [498, 355] width 74 height 17
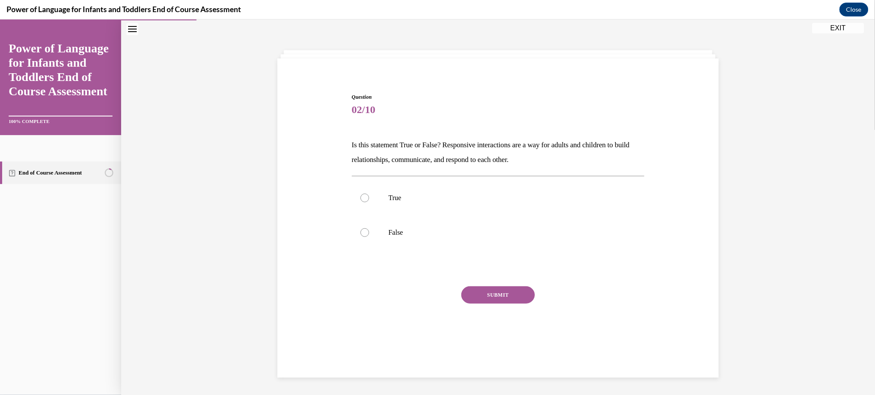
scroll to position [27, 0]
click at [394, 200] on p "True" at bounding box center [505, 197] width 234 height 9
click at [369, 200] on input "True" at bounding box center [364, 197] width 9 height 9
radio input "true"
click at [528, 292] on button "SUBMIT" at bounding box center [498, 294] width 74 height 17
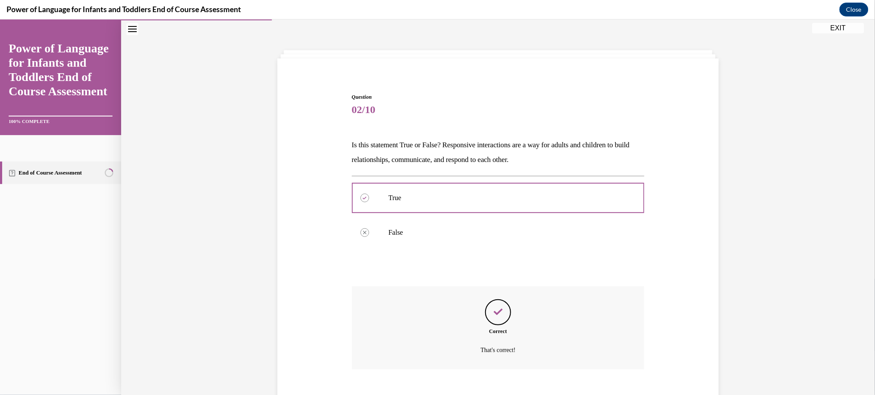
scroll to position [77, 0]
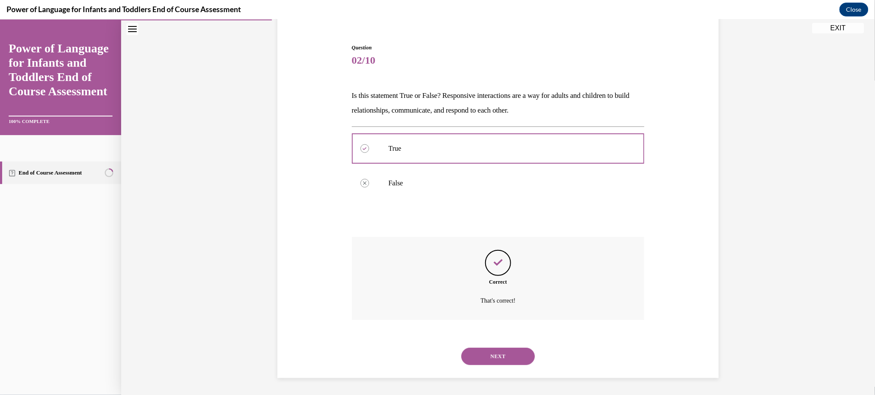
click at [510, 357] on button "NEXT" at bounding box center [498, 355] width 74 height 17
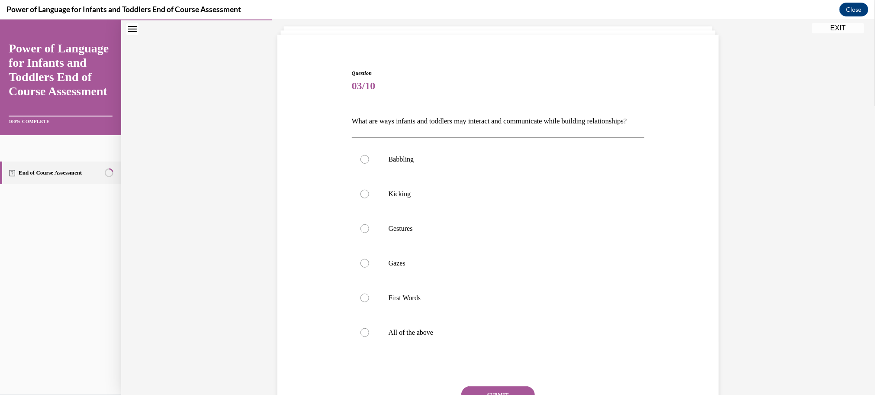
scroll to position [54, 0]
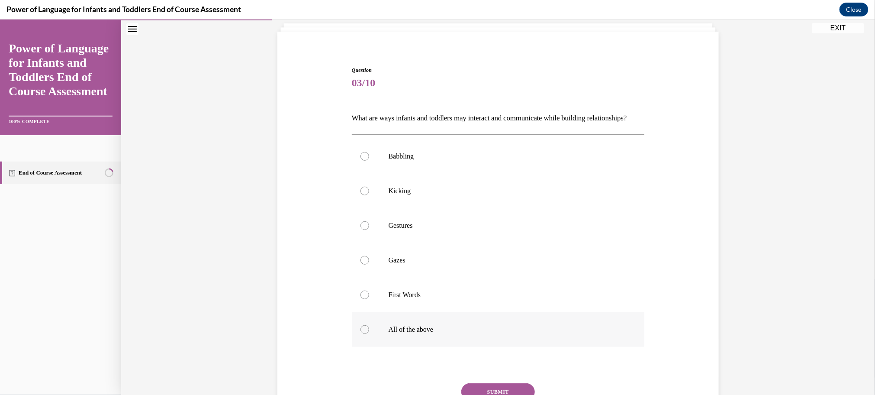
click at [440, 333] on p "All of the above" at bounding box center [505, 328] width 234 height 9
click at [369, 333] on input "All of the above" at bounding box center [364, 328] width 9 height 9
radio input "true"
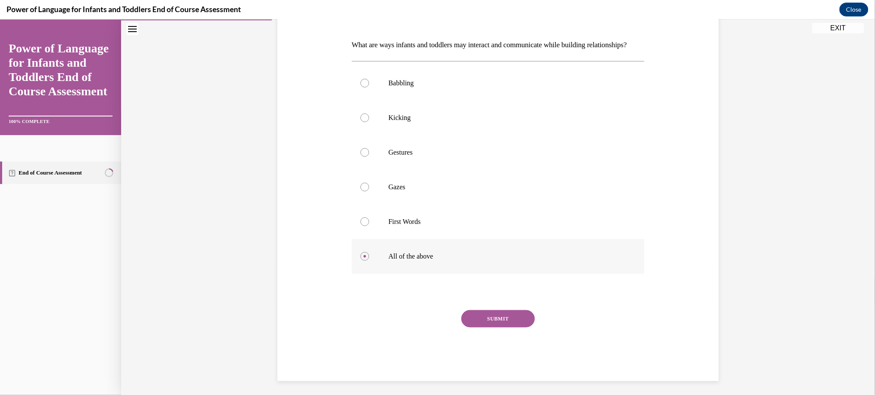
scroll to position [135, 0]
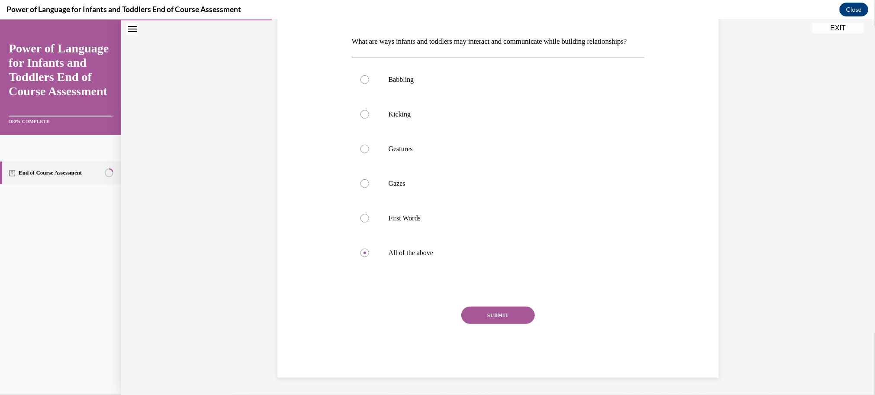
click at [484, 323] on button "SUBMIT" at bounding box center [498, 314] width 74 height 17
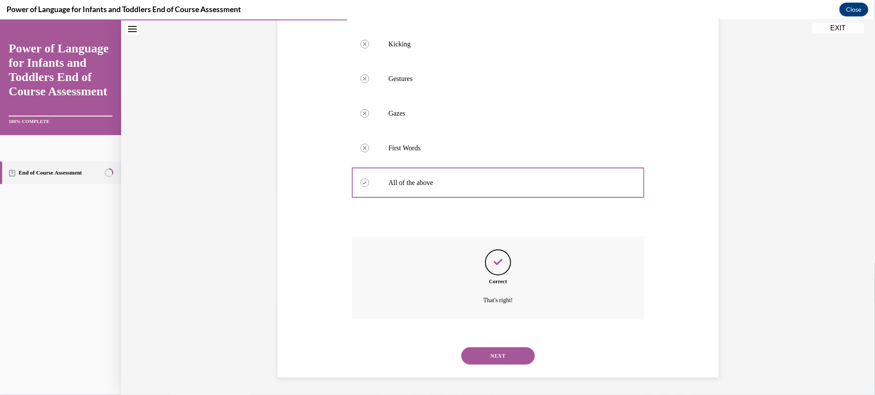
scroll to position [209, 0]
click at [494, 351] on div "NEXT" at bounding box center [498, 355] width 293 height 35
click at [495, 359] on button "NEXT" at bounding box center [498, 355] width 74 height 17
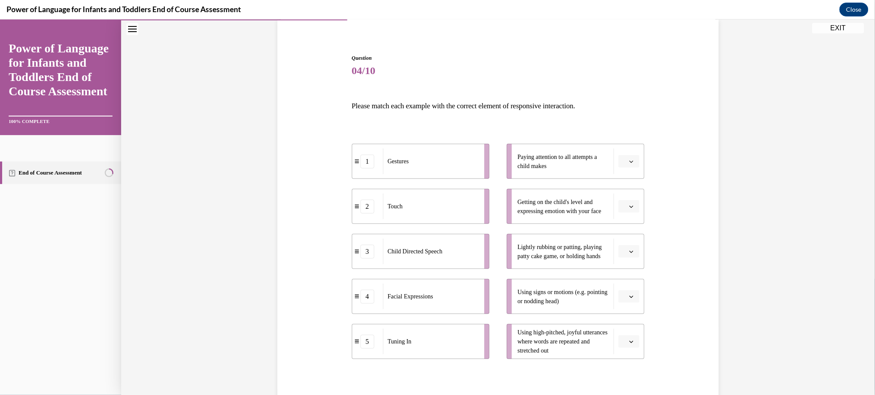
scroll to position [67, 0]
click at [625, 164] on button "button" at bounding box center [628, 160] width 21 height 13
click at [632, 260] on div "5" at bounding box center [628, 265] width 22 height 17
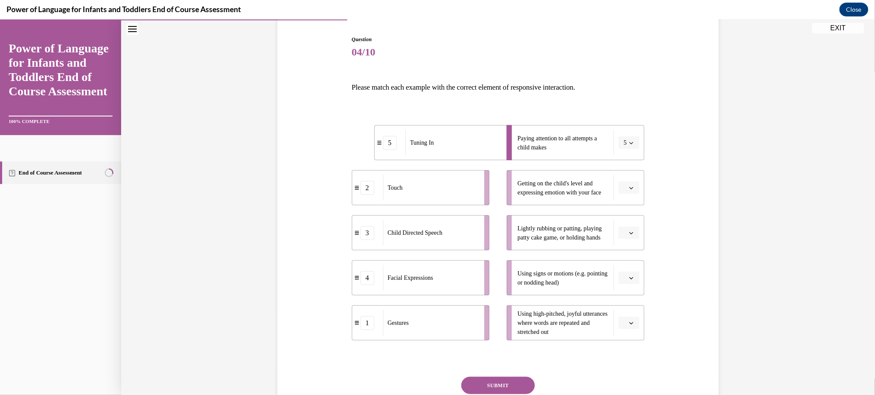
scroll to position [98, 0]
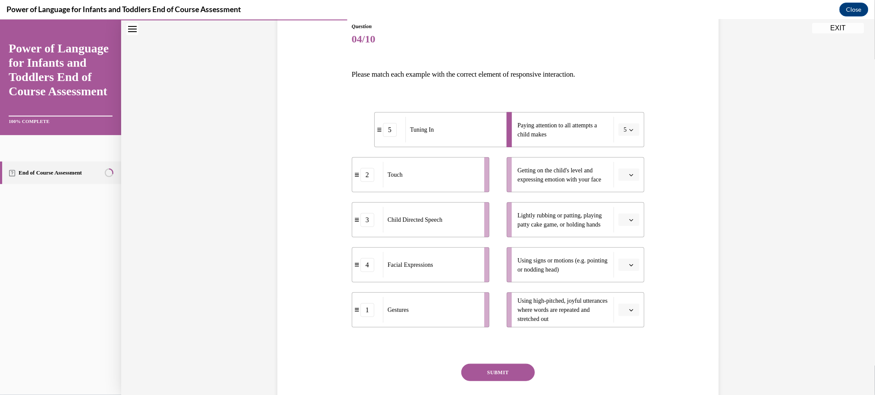
click at [628, 178] on button "button" at bounding box center [628, 174] width 21 height 13
click at [633, 263] on div "4" at bounding box center [628, 262] width 22 height 17
click at [629, 220] on icon "button" at bounding box center [631, 219] width 4 height 4
click at [632, 271] on div "2" at bounding box center [628, 272] width 22 height 17
click at [628, 262] on span "button" at bounding box center [631, 264] width 6 height 6
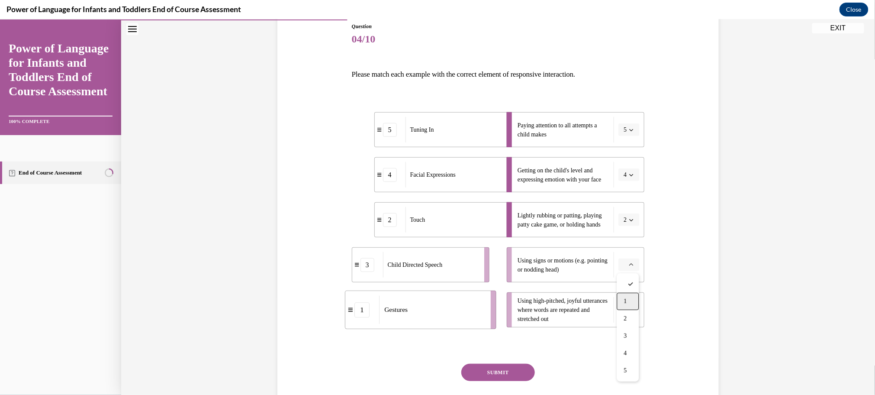
click at [627, 304] on div "1" at bounding box center [628, 300] width 22 height 17
click at [627, 303] on button "button" at bounding box center [628, 309] width 21 height 13
click at [625, 259] on div "3" at bounding box center [628, 254] width 22 height 17
click at [523, 369] on button "SUBMIT" at bounding box center [498, 371] width 74 height 17
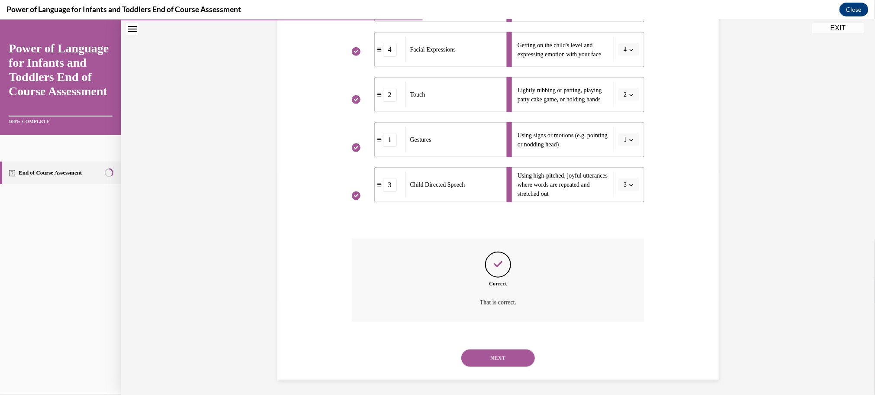
scroll to position [224, 0]
click at [511, 352] on button "NEXT" at bounding box center [498, 355] width 74 height 17
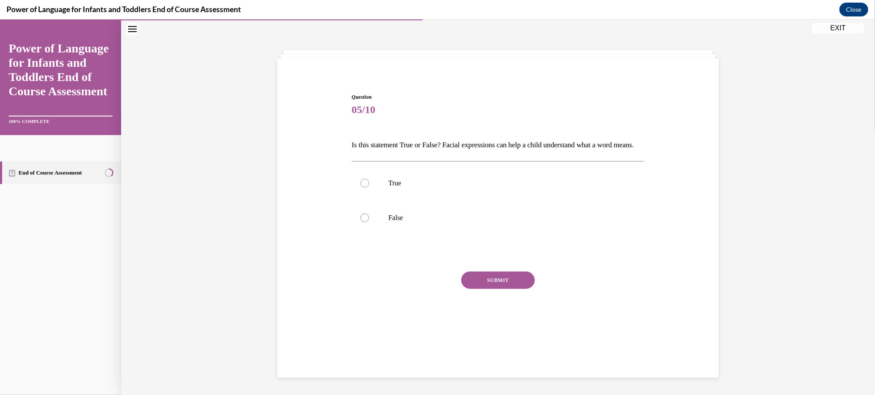
scroll to position [27, 0]
click at [393, 200] on label "True" at bounding box center [498, 182] width 293 height 35
click at [369, 187] on input "True" at bounding box center [364, 182] width 9 height 9
radio input "true"
click at [522, 288] on button "SUBMIT" at bounding box center [498, 279] width 74 height 17
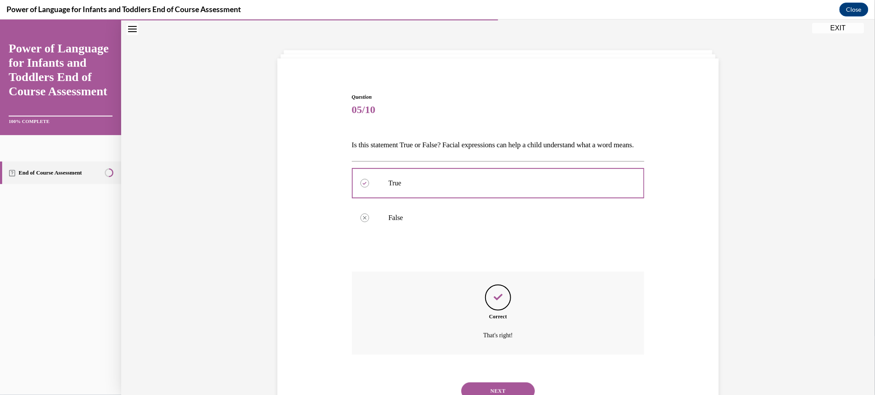
scroll to position [77, 0]
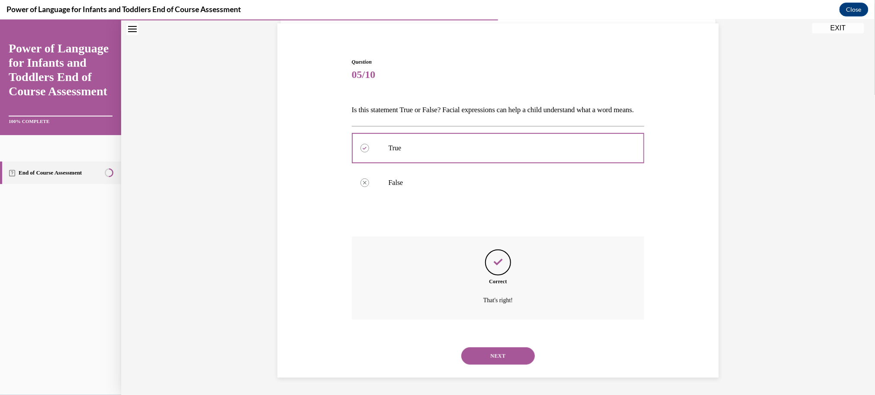
click at [507, 359] on button "NEXT" at bounding box center [498, 355] width 74 height 17
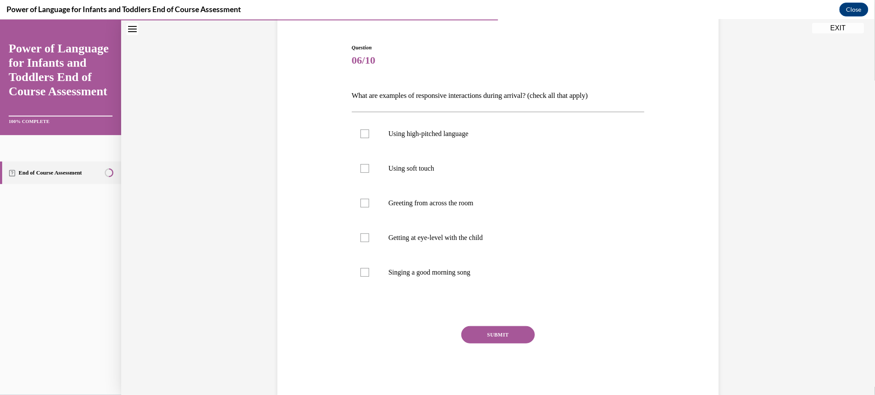
scroll to position [45, 0]
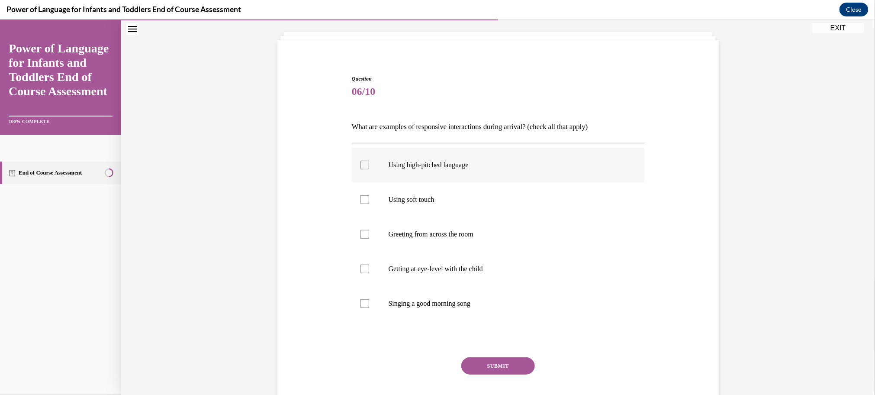
click at [443, 163] on p "Using high-pitched language" at bounding box center [505, 164] width 234 height 9
click at [369, 163] on input "Using high-pitched language" at bounding box center [364, 164] width 9 height 9
click at [433, 174] on label "Using high-pitched language" at bounding box center [498, 164] width 293 height 35
click at [369, 169] on input "Using high-pitched language" at bounding box center [364, 164] width 9 height 9
click at [433, 174] on label "Using high-pitched language" at bounding box center [498, 164] width 293 height 35
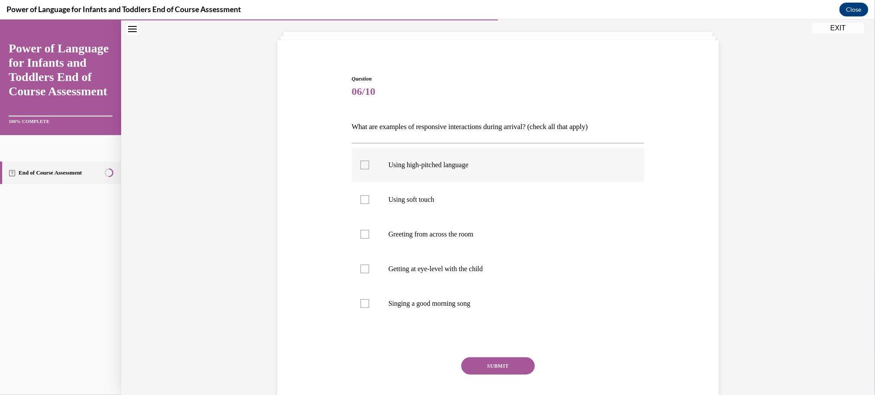
click at [369, 169] on input "Using high-pitched language" at bounding box center [364, 164] width 9 height 9
checkbox input "true"
click at [427, 208] on label "Using soft touch" at bounding box center [498, 199] width 293 height 35
click at [369, 203] on input "Using soft touch" at bounding box center [364, 199] width 9 height 9
checkbox input "true"
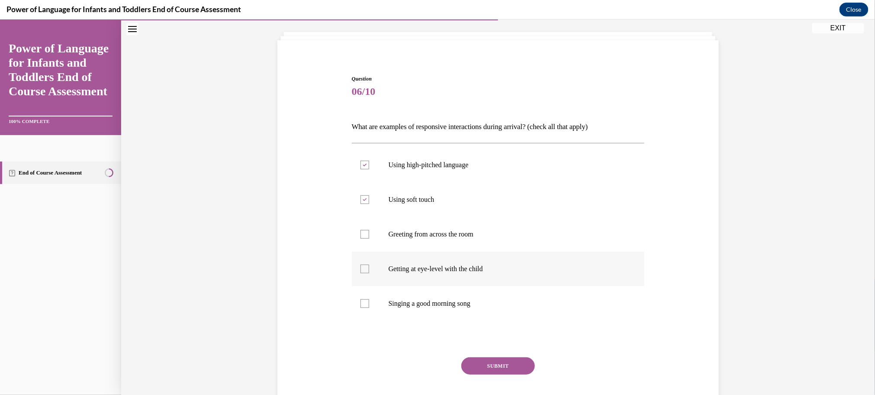
click at [439, 271] on p "Getting at eye-level with the child" at bounding box center [505, 268] width 234 height 9
click at [369, 271] on input "Getting at eye-level with the child" at bounding box center [364, 268] width 9 height 9
checkbox input "true"
click at [440, 295] on label "Singing a good morning song" at bounding box center [498, 303] width 293 height 35
click at [369, 298] on input "Singing a good morning song" at bounding box center [364, 302] width 9 height 9
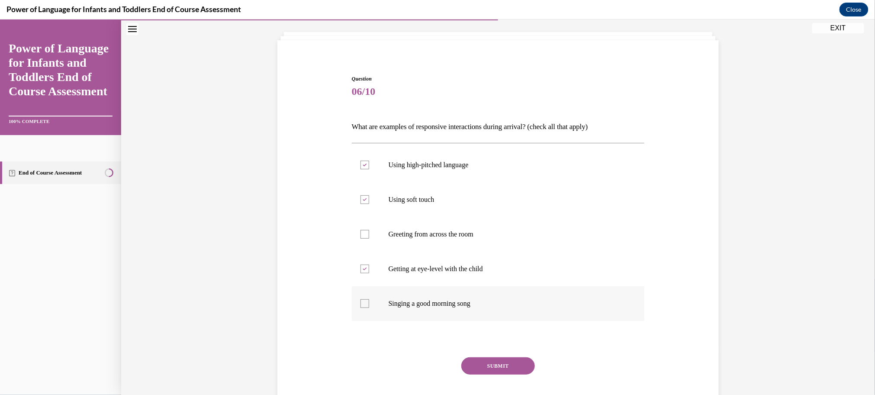
checkbox input "true"
click at [492, 358] on button "SUBMIT" at bounding box center [498, 364] width 74 height 17
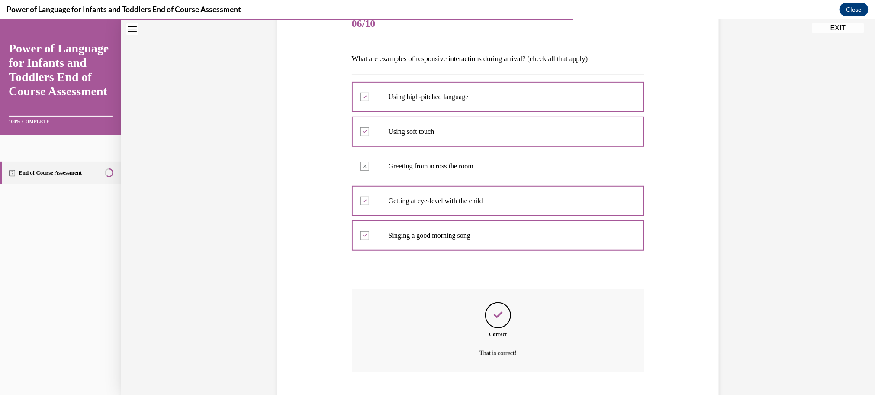
scroll to position [166, 0]
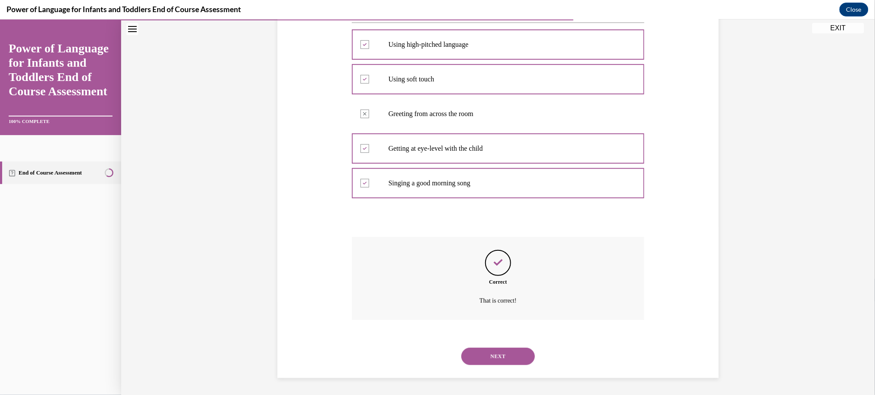
click at [492, 358] on button "NEXT" at bounding box center [498, 355] width 74 height 17
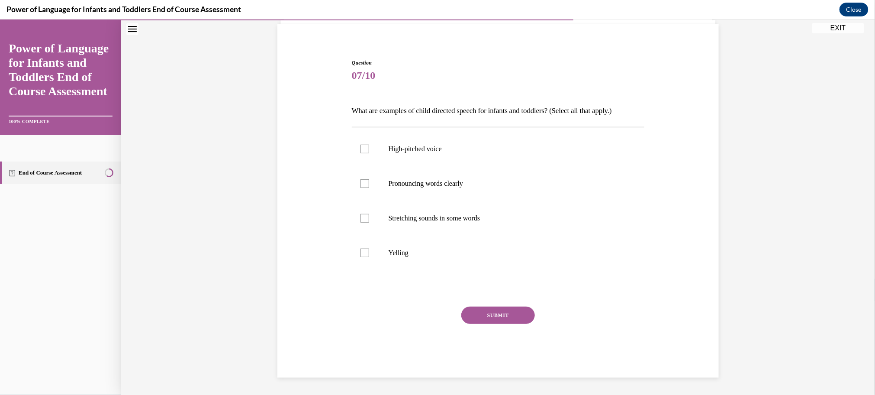
scroll to position [61, 0]
click at [422, 154] on label "High-pitched voice" at bounding box center [498, 148] width 293 height 35
click at [369, 153] on input "High-pitched voice" at bounding box center [364, 148] width 9 height 9
checkbox input "true"
click at [452, 219] on p "Stretching sounds in some words" at bounding box center [505, 217] width 234 height 9
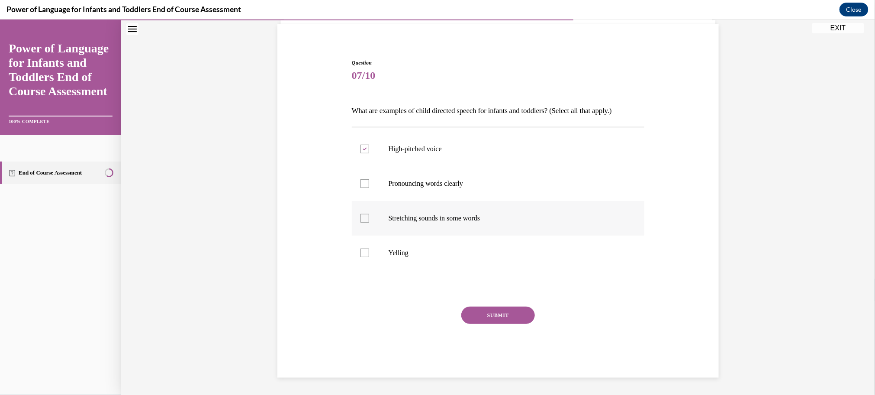
click at [369, 219] on input "Stretching sounds in some words" at bounding box center [364, 217] width 9 height 9
checkbox input "true"
click at [492, 309] on button "SUBMIT" at bounding box center [498, 314] width 74 height 17
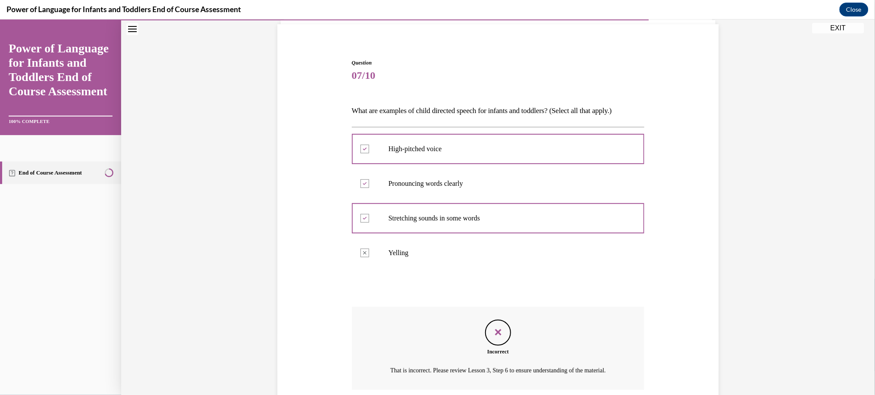
scroll to position [141, 0]
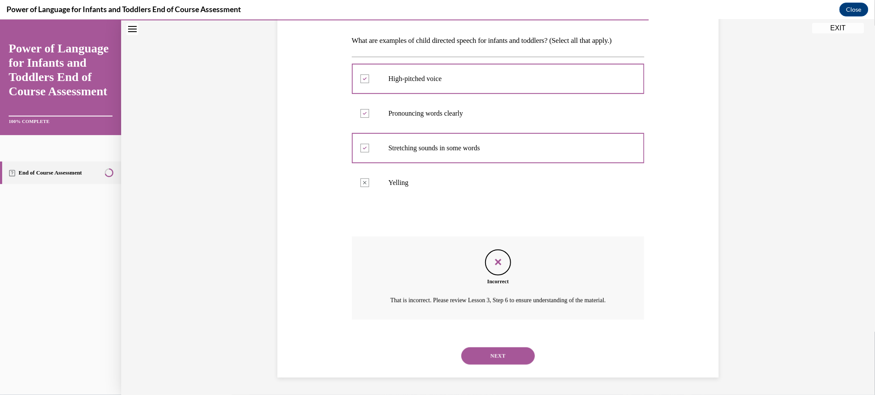
click at [495, 356] on button "NEXT" at bounding box center [498, 355] width 74 height 17
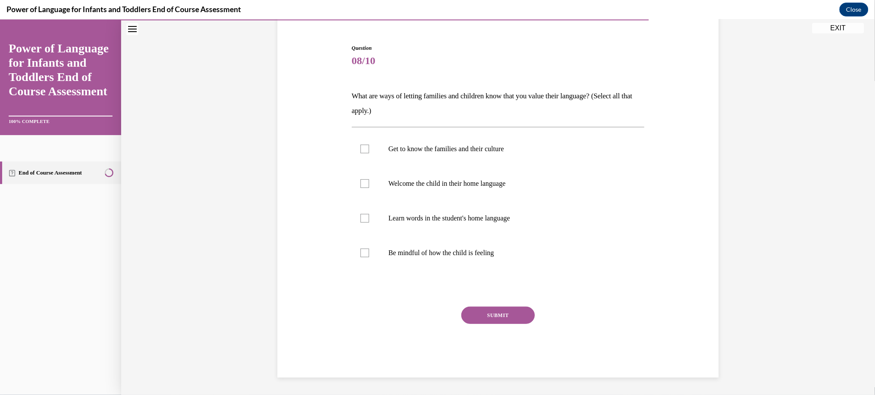
scroll to position [75, 0]
click at [410, 150] on p "Get to know the families and their culture" at bounding box center [505, 149] width 234 height 9
click at [369, 150] on input "Get to know the families and their culture" at bounding box center [364, 149] width 9 height 9
checkbox input "true"
click at [417, 178] on label "Welcome the child in their home language" at bounding box center [498, 184] width 293 height 35
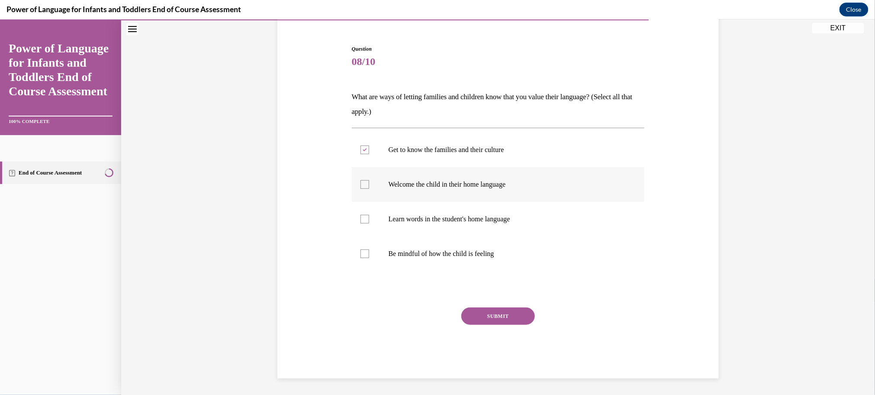
click at [369, 180] on input "Welcome the child in their home language" at bounding box center [364, 184] width 9 height 9
checkbox input "true"
click at [432, 227] on label "Learn words in the student's home language" at bounding box center [498, 218] width 293 height 35
click at [369, 223] on input "Learn words in the student's home language" at bounding box center [364, 218] width 9 height 9
checkbox input "true"
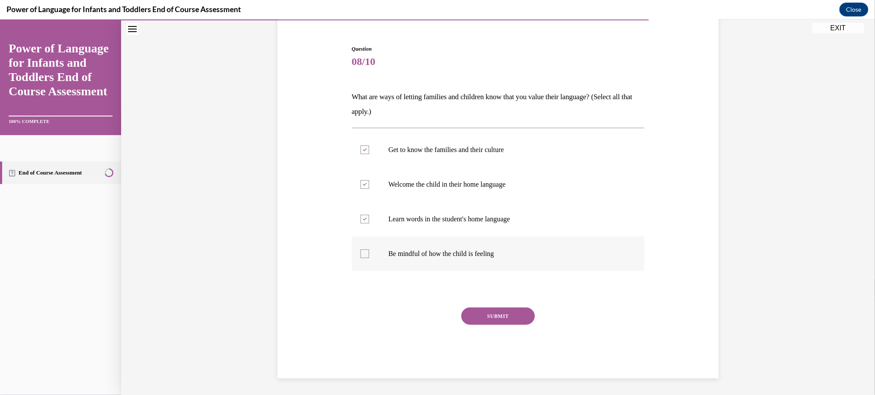
click at [439, 255] on p "Be mindful of how the child is feeling" at bounding box center [505, 253] width 234 height 9
click at [369, 255] on input "Be mindful of how the child is feeling" at bounding box center [364, 253] width 9 height 9
checkbox input "true"
click at [496, 313] on button "SUBMIT" at bounding box center [498, 315] width 74 height 17
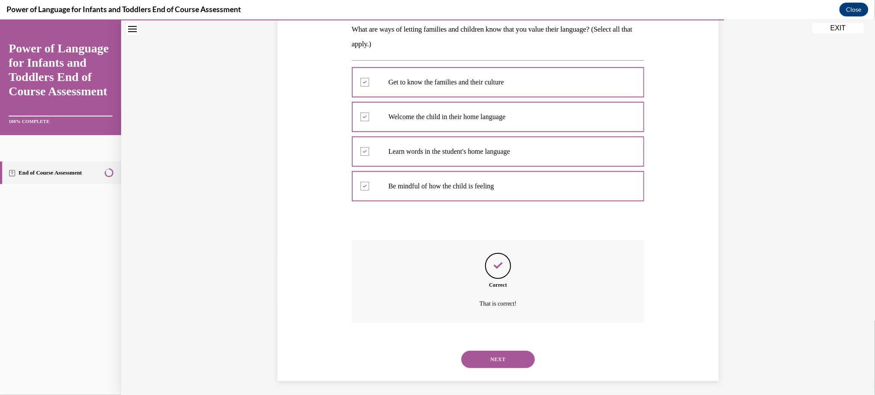
scroll to position [146, 0]
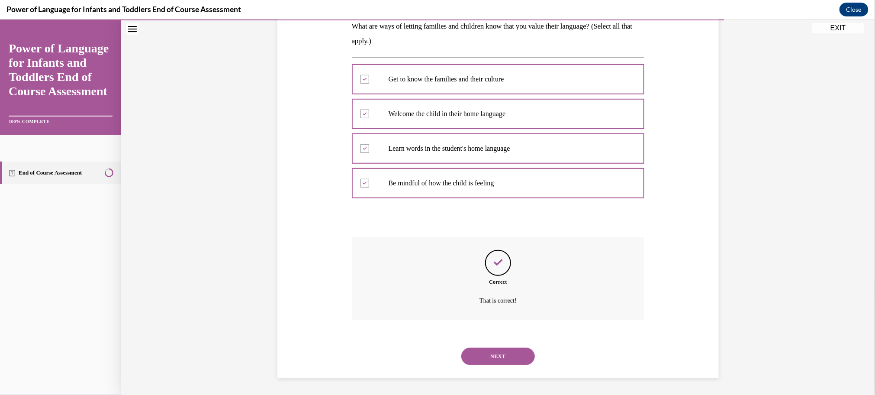
click at [505, 352] on button "NEXT" at bounding box center [498, 355] width 74 height 17
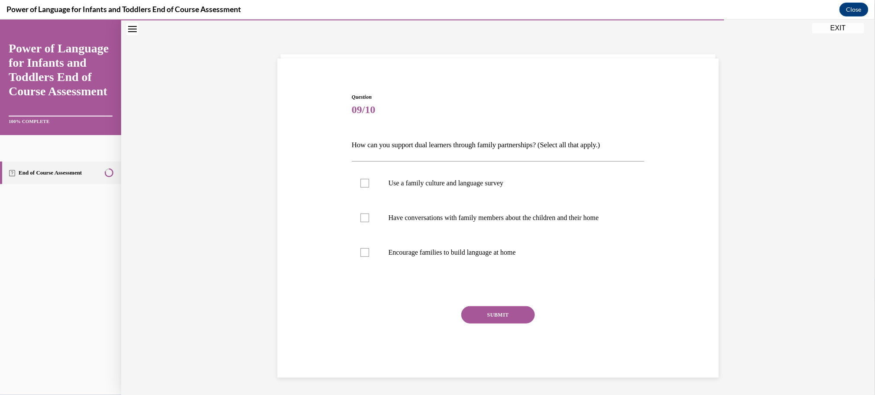
scroll to position [27, 0]
click at [483, 249] on p "Encourage families to build language at home" at bounding box center [505, 251] width 234 height 9
click at [369, 249] on input "Encourage families to build language at home" at bounding box center [364, 251] width 9 height 9
checkbox input "true"
click at [454, 173] on label "Use a family culture and language survey" at bounding box center [498, 182] width 293 height 35
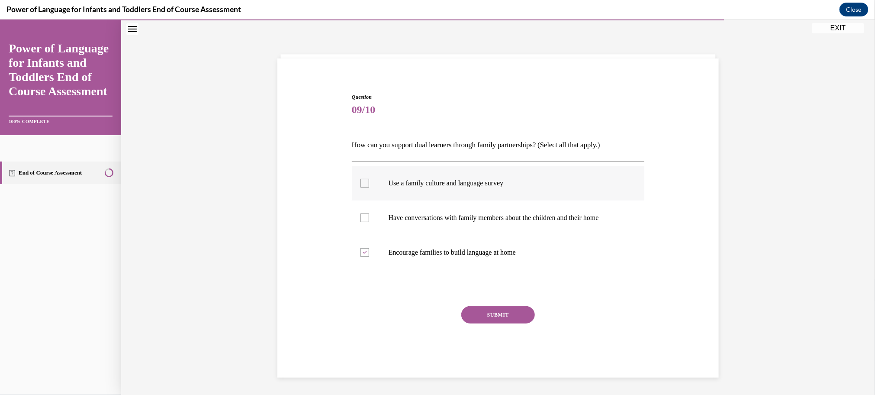
click at [369, 178] on input "Use a family culture and language survey" at bounding box center [364, 182] width 9 height 9
checkbox input "true"
click at [501, 310] on button "SUBMIT" at bounding box center [498, 313] width 74 height 17
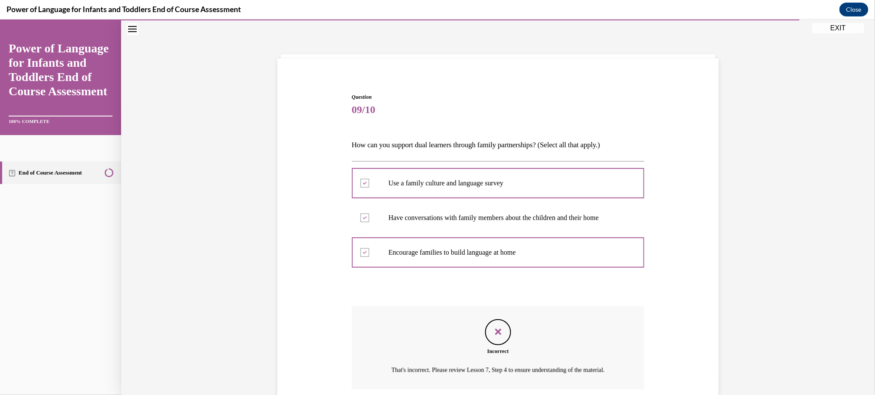
scroll to position [107, 0]
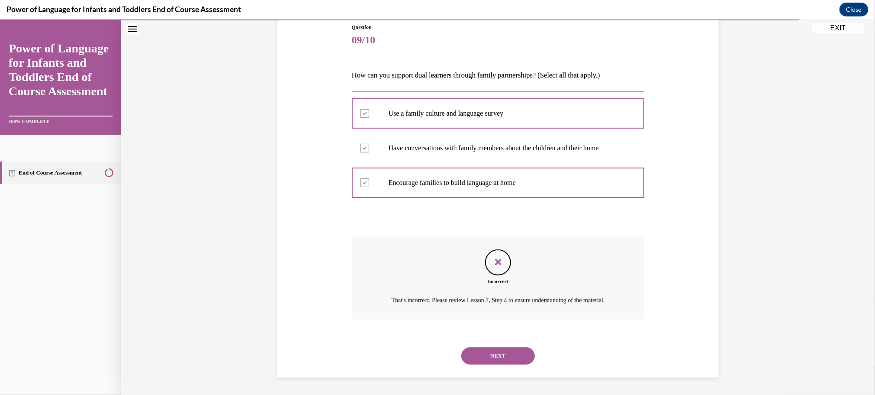
click at [508, 359] on button "NEXT" at bounding box center [498, 355] width 74 height 17
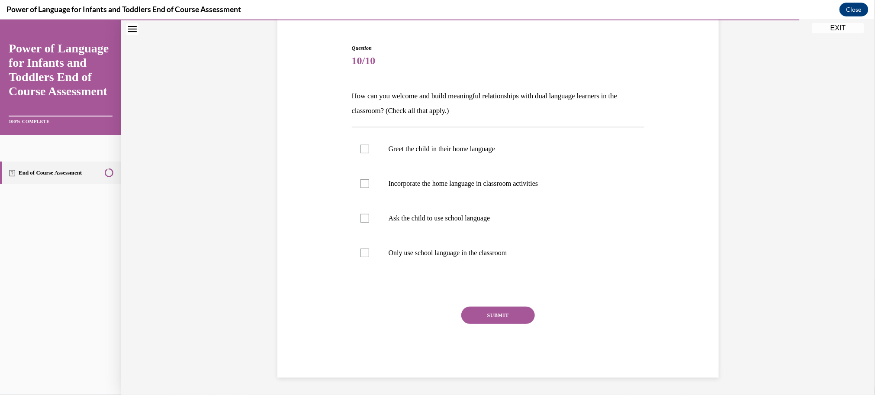
scroll to position [75, 0]
click at [468, 162] on label "Greet the child in their home language" at bounding box center [498, 149] width 293 height 35
click at [369, 154] on input "Greet the child in their home language" at bounding box center [364, 149] width 9 height 9
checkbox input "true"
click at [472, 182] on p "Incorporate the home language in classroom activities" at bounding box center [505, 184] width 234 height 9
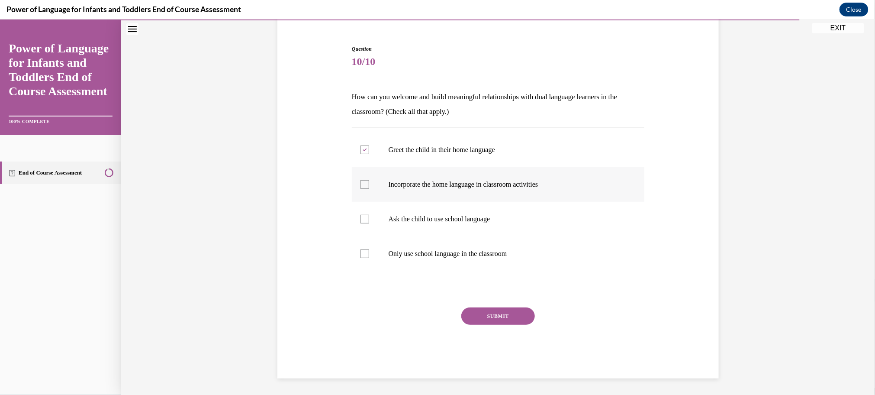
click at [369, 182] on input "Incorporate the home language in classroom activities" at bounding box center [364, 184] width 9 height 9
checkbox input "true"
click at [490, 312] on button "SUBMIT" at bounding box center [498, 315] width 74 height 17
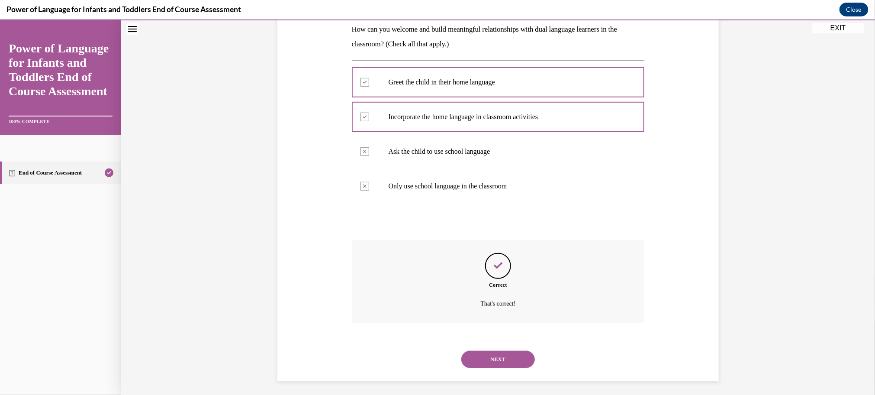
scroll to position [146, 0]
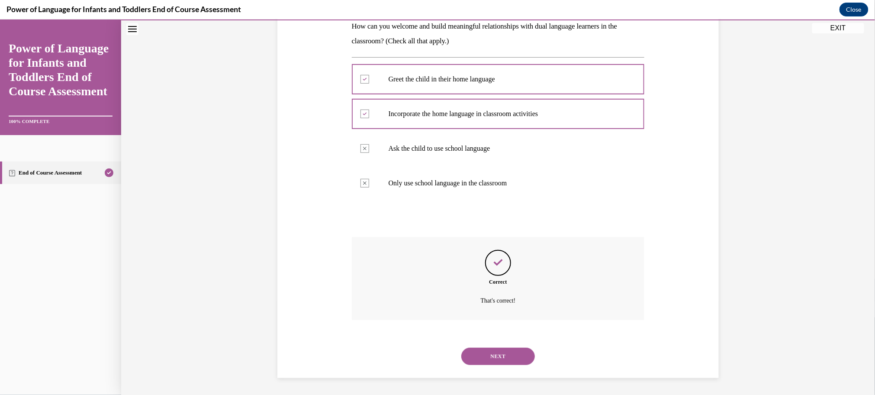
click at [507, 365] on div "NEXT" at bounding box center [498, 355] width 293 height 35
click at [503, 359] on button "NEXT" at bounding box center [498, 355] width 74 height 17
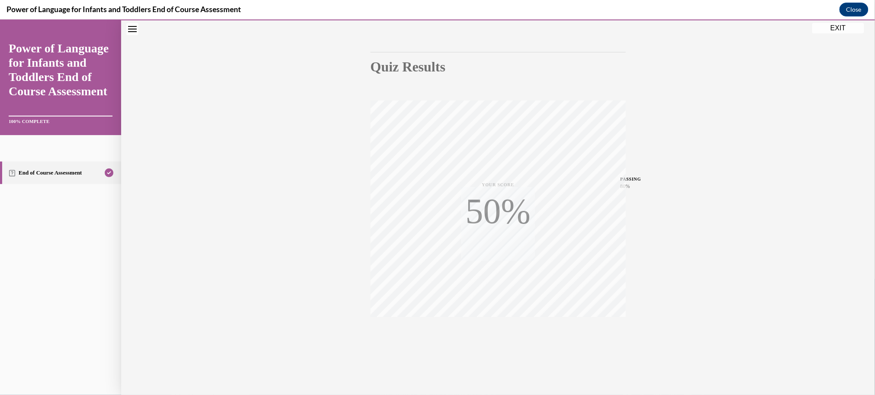
scroll to position [67, 0]
click at [831, 28] on button "EXIT" at bounding box center [838, 27] width 52 height 10
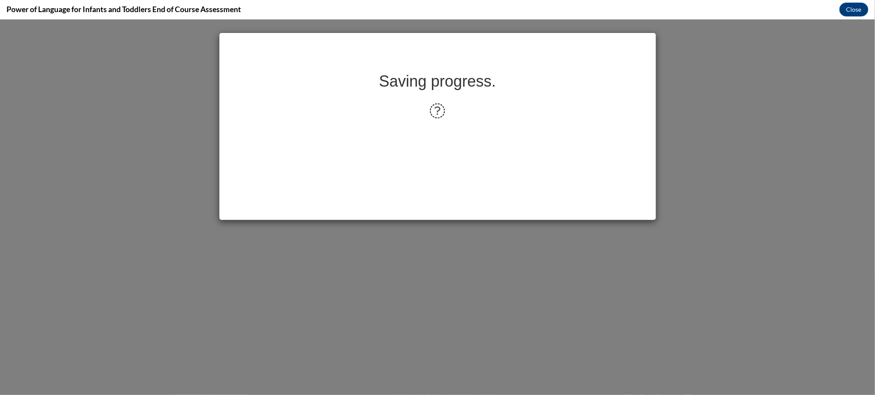
scroll to position [0, 0]
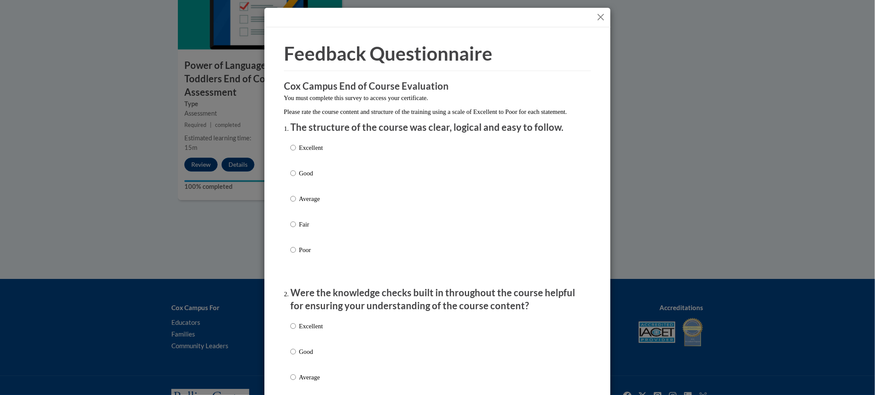
click at [318, 152] on p "Excellent" at bounding box center [311, 148] width 24 height 10
click at [296, 152] on input "Excellent" at bounding box center [293, 148] width 6 height 10
radio input "true"
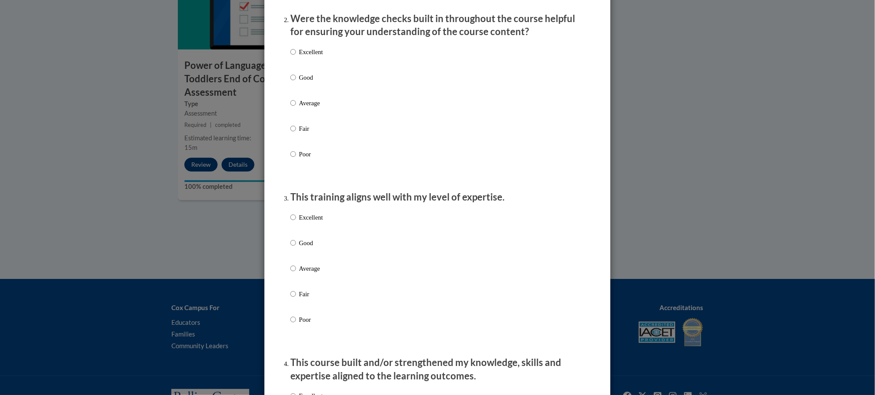
scroll to position [280, 0]
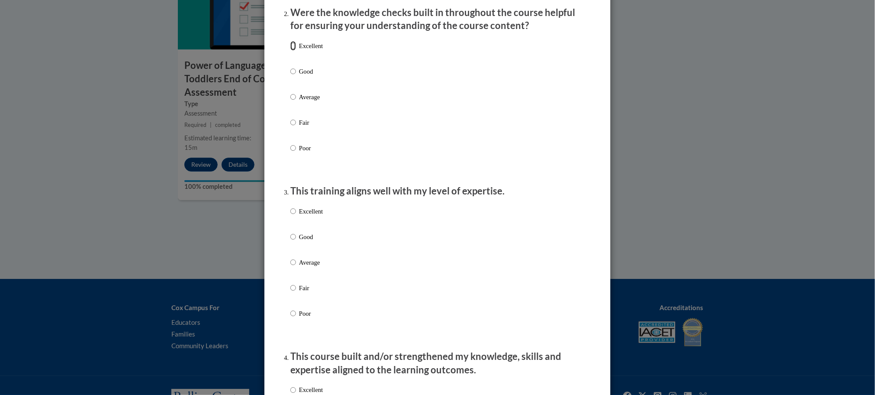
click at [295, 51] on input "Excellent" at bounding box center [293, 46] width 6 height 10
radio input "true"
click at [299, 216] on p "Excellent" at bounding box center [311, 211] width 24 height 10
click at [296, 216] on input "Excellent" at bounding box center [293, 211] width 6 height 10
radio input "true"
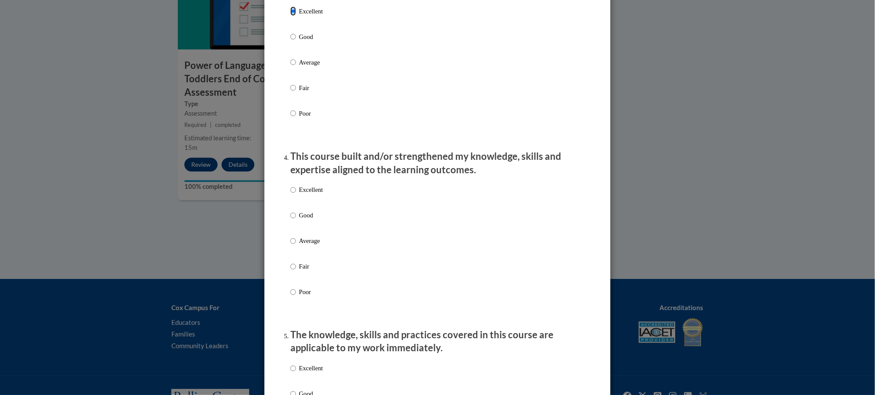
scroll to position [502, 0]
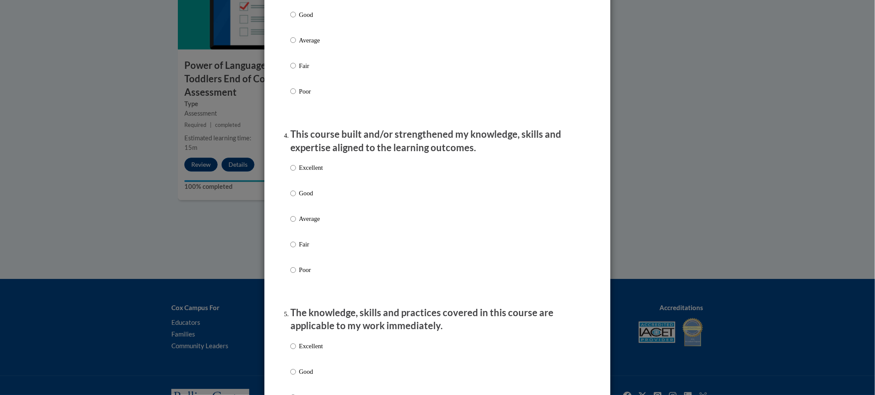
click at [297, 181] on label "Excellent" at bounding box center [306, 174] width 32 height 23
click at [296, 173] on input "Excellent" at bounding box center [293, 168] width 6 height 10
radio input "true"
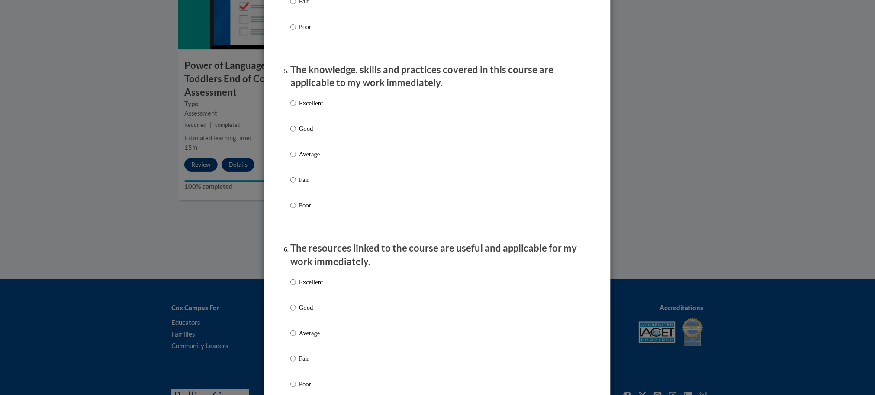
scroll to position [757, 0]
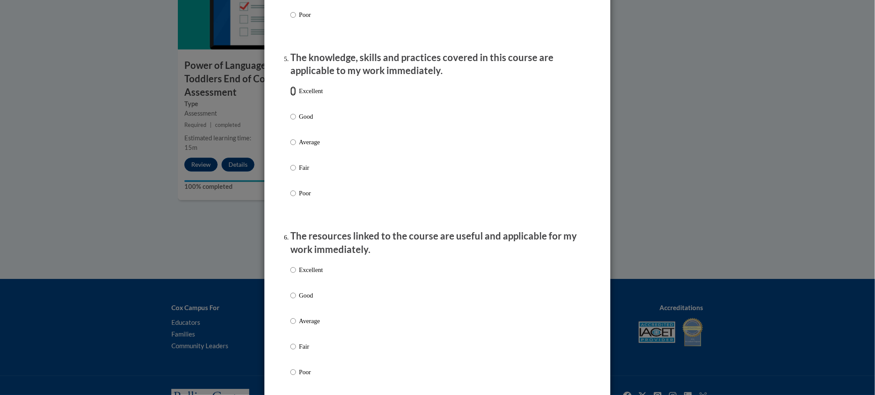
click at [292, 96] on input "Excellent" at bounding box center [293, 91] width 6 height 10
radio input "true"
click at [313, 274] on p "Excellent" at bounding box center [311, 270] width 24 height 10
click at [296, 274] on input "Excellent" at bounding box center [293, 270] width 6 height 10
radio input "true"
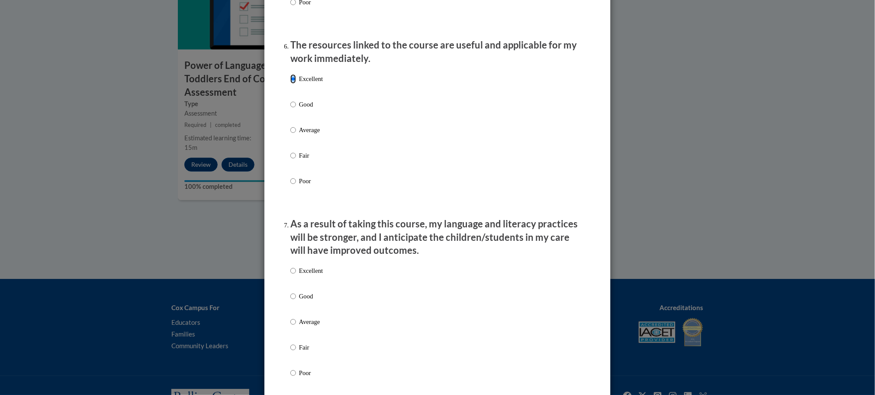
scroll to position [973, 0]
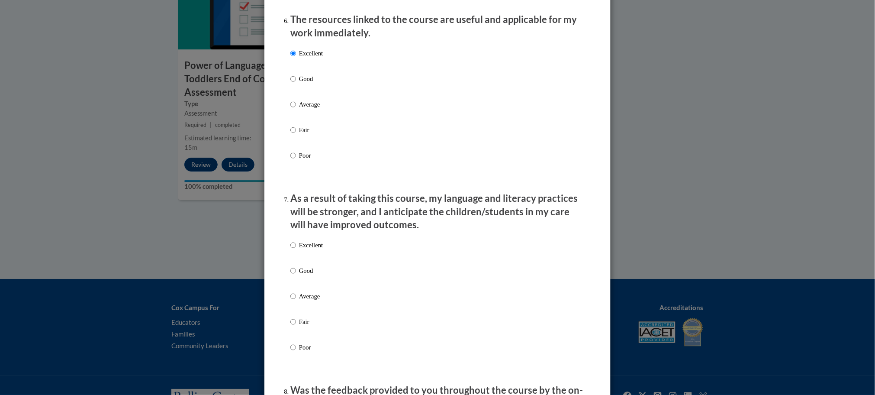
click at [306, 250] on p "Excellent" at bounding box center [311, 245] width 24 height 10
click at [296, 250] on input "Excellent" at bounding box center [293, 245] width 6 height 10
radio input "true"
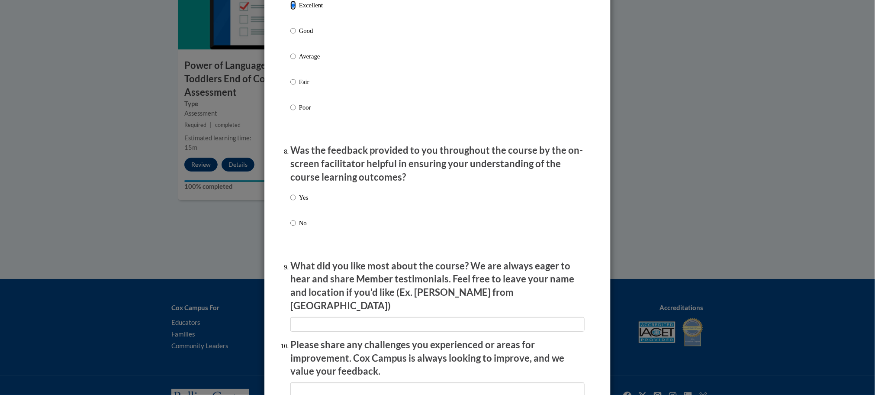
scroll to position [1216, 0]
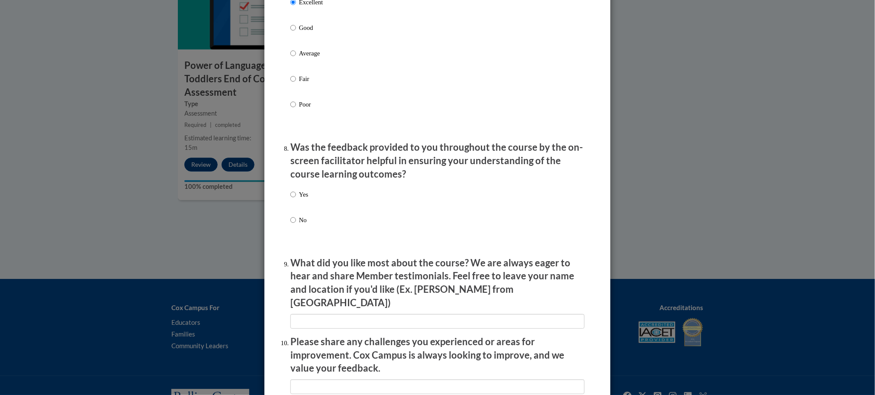
click at [299, 199] on p "Yes" at bounding box center [303, 194] width 9 height 10
click at [296, 199] on input "Yes" at bounding box center [293, 194] width 6 height 10
radio input "true"
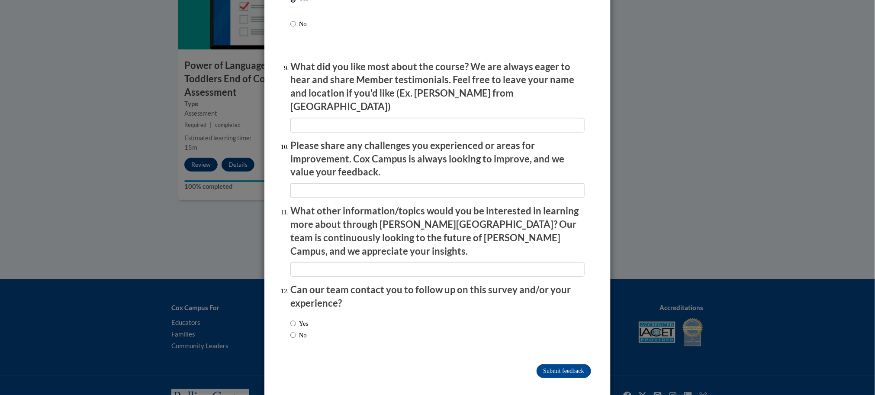
scroll to position [1412, 0]
click at [541, 364] on input "Submit feedback" at bounding box center [563, 371] width 55 height 14
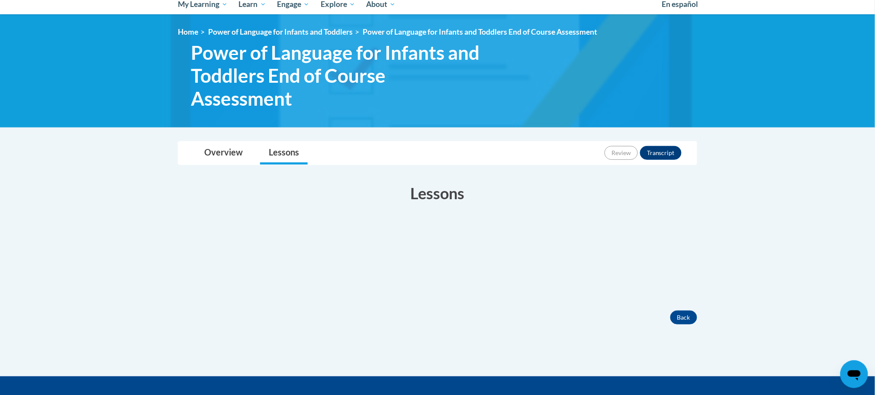
scroll to position [100, 0]
